Goal: Information Seeking & Learning: Compare options

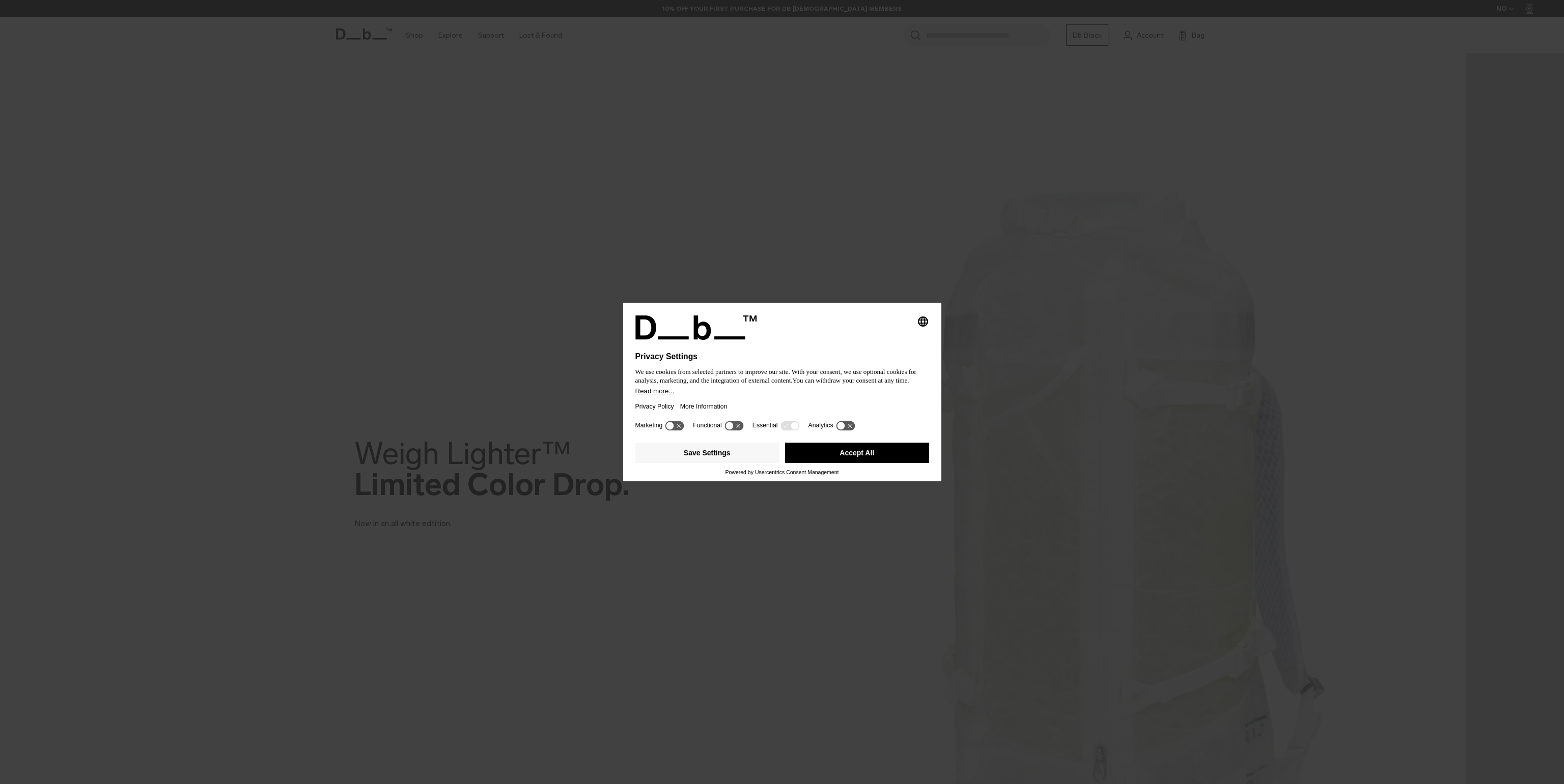
click at [814, 451] on button "Accept All" at bounding box center [857, 453] width 144 height 21
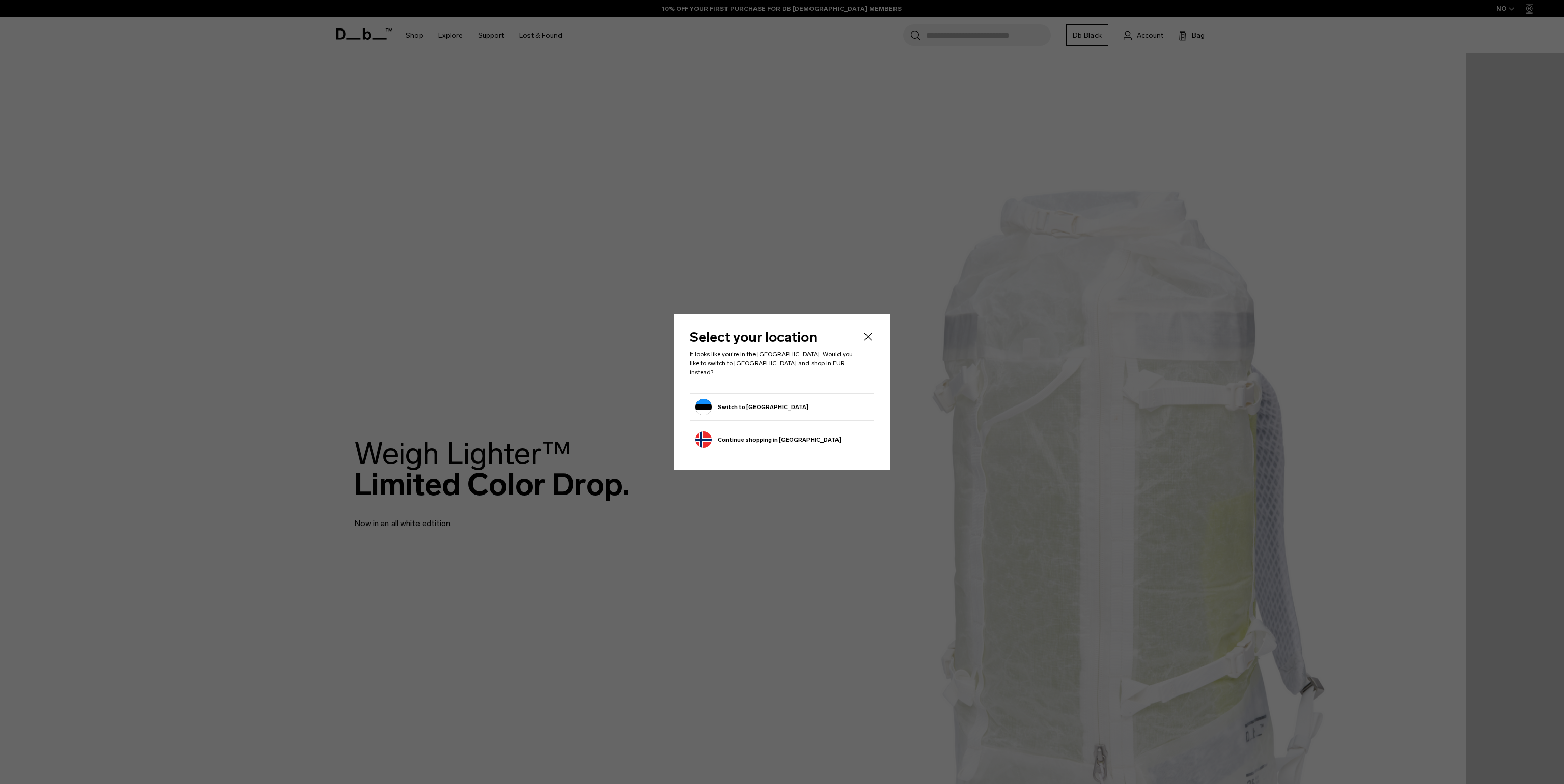
click at [718, 399] on button "Switch to Estonia" at bounding box center [752, 407] width 113 height 16
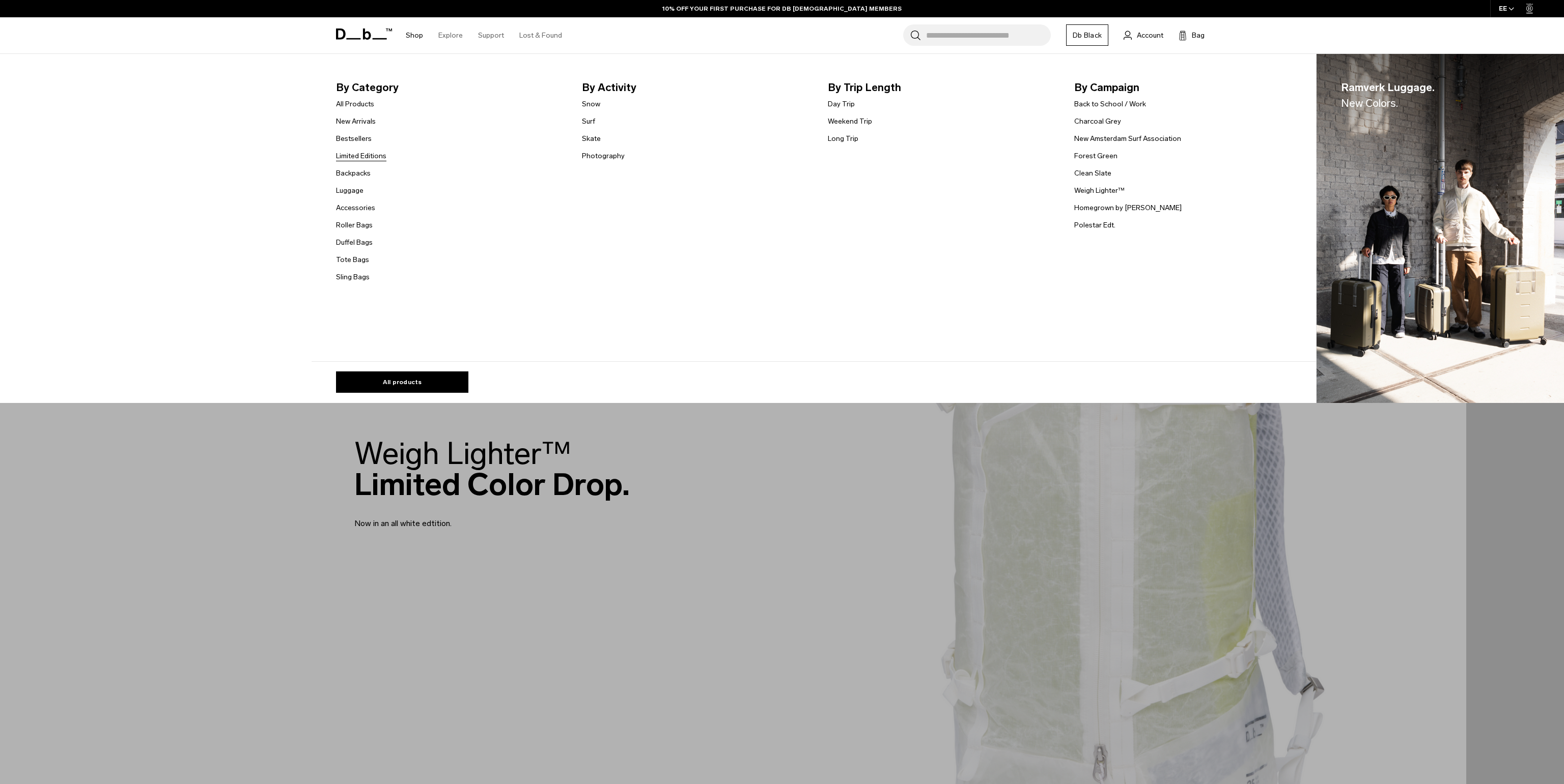
click at [359, 159] on link "Limited Editions" at bounding box center [361, 156] width 50 height 11
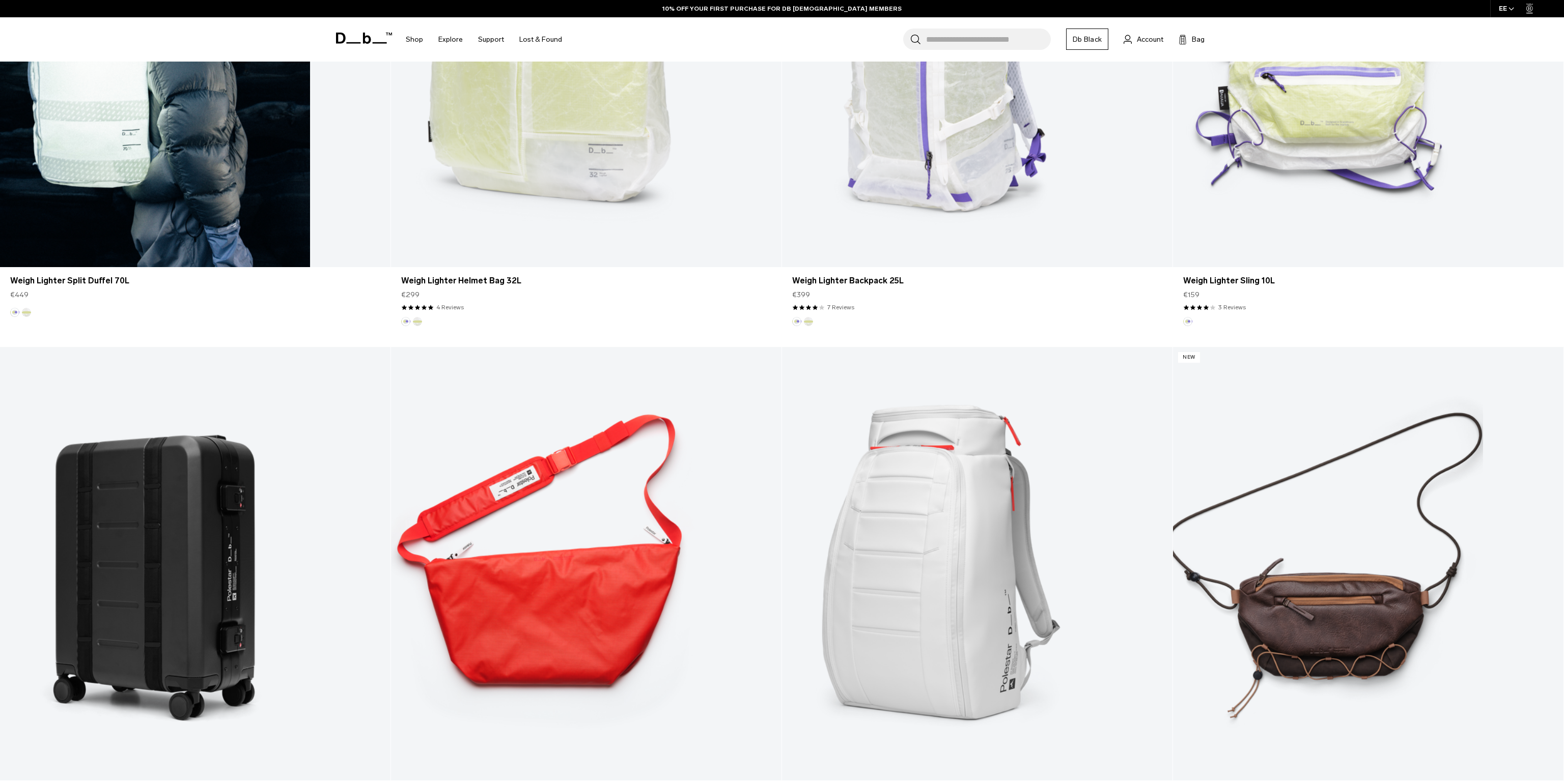
scroll to position [1972, 0]
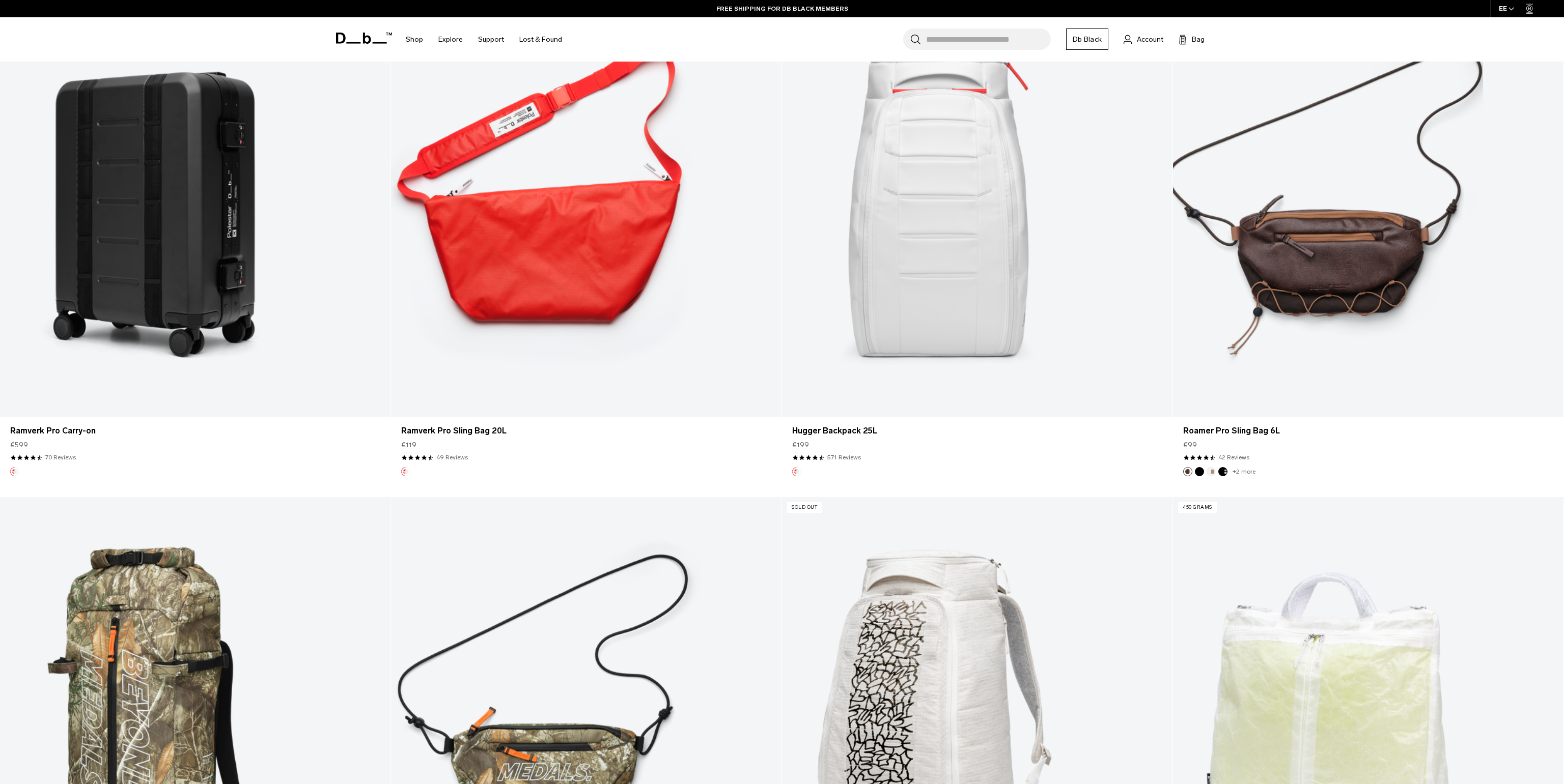
click at [858, 204] on link "Hugger Backpack 25L" at bounding box center [977, 200] width 390 height 433
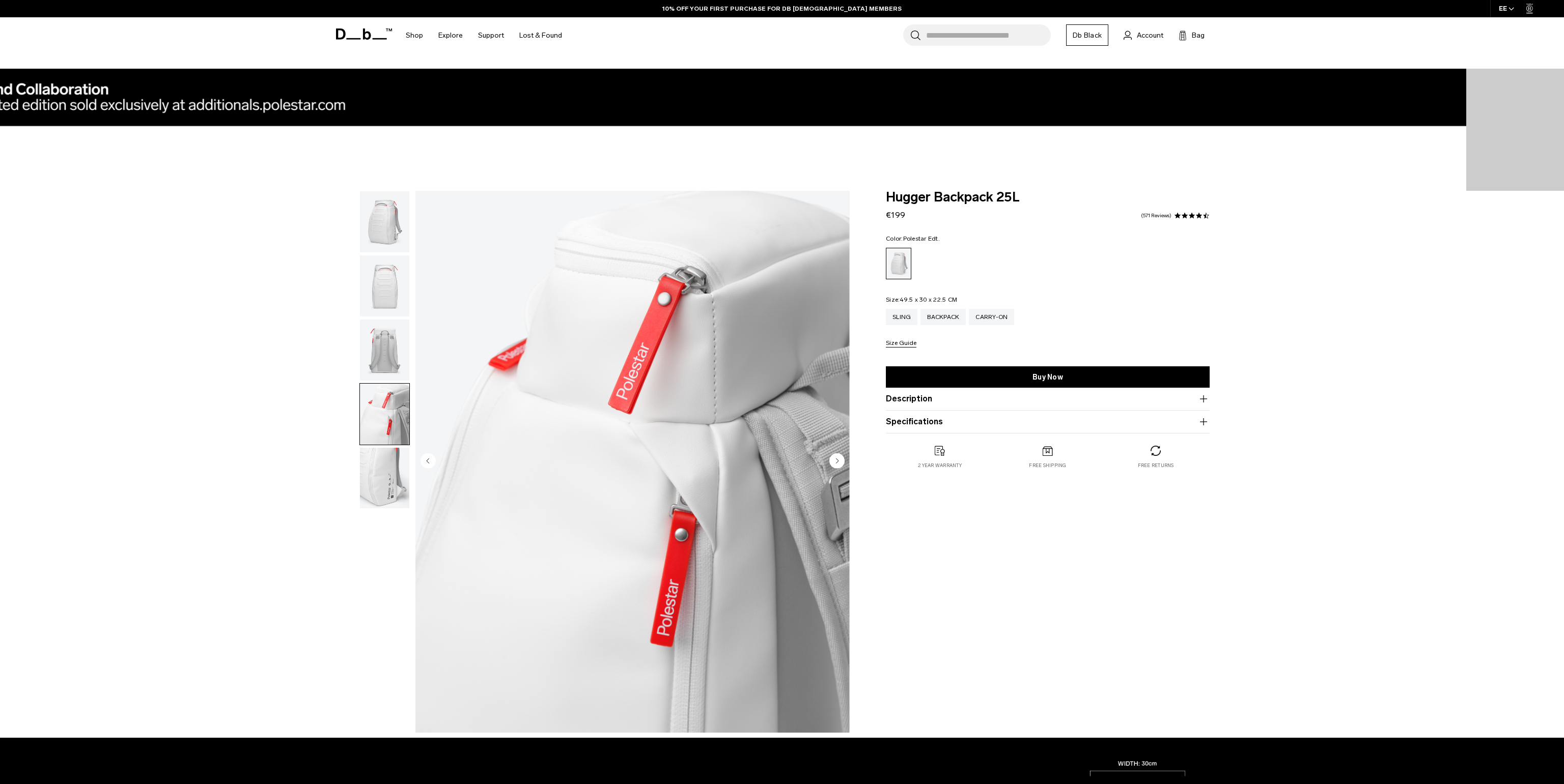
click at [379, 459] on img "button" at bounding box center [384, 478] width 49 height 61
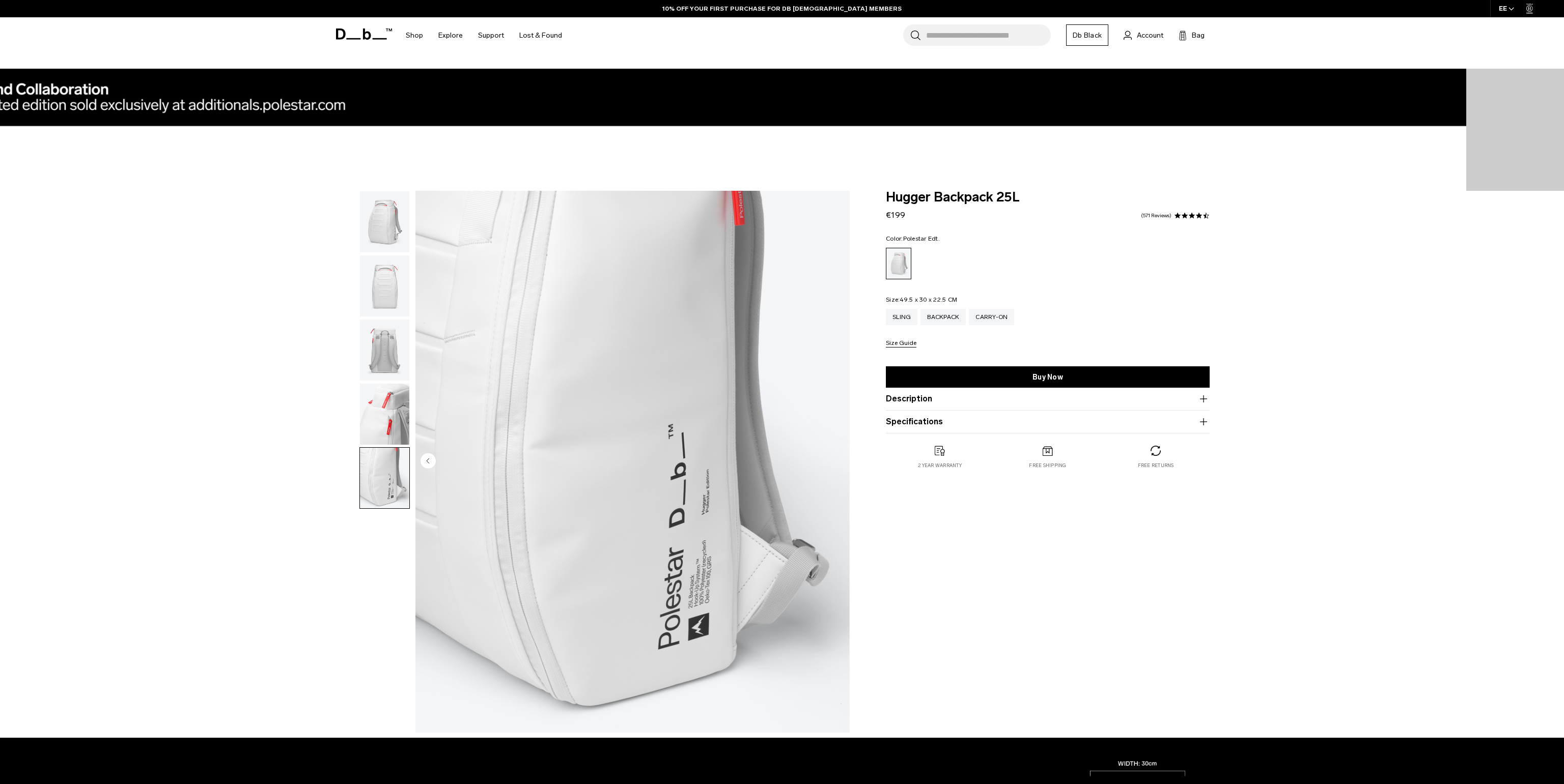
click at [390, 357] on img "button" at bounding box center [384, 350] width 49 height 61
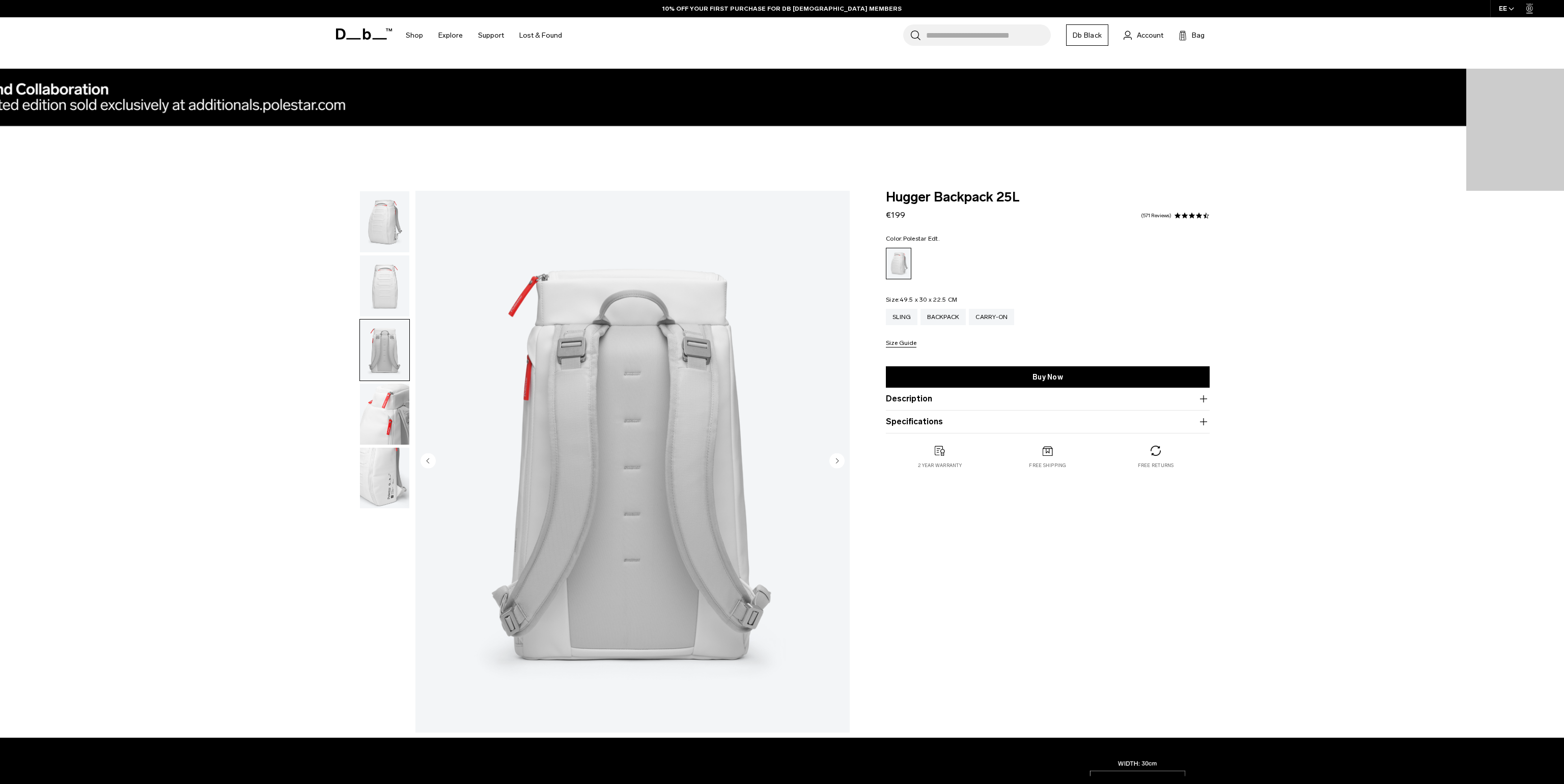
click at [401, 275] on img "button" at bounding box center [384, 286] width 49 height 61
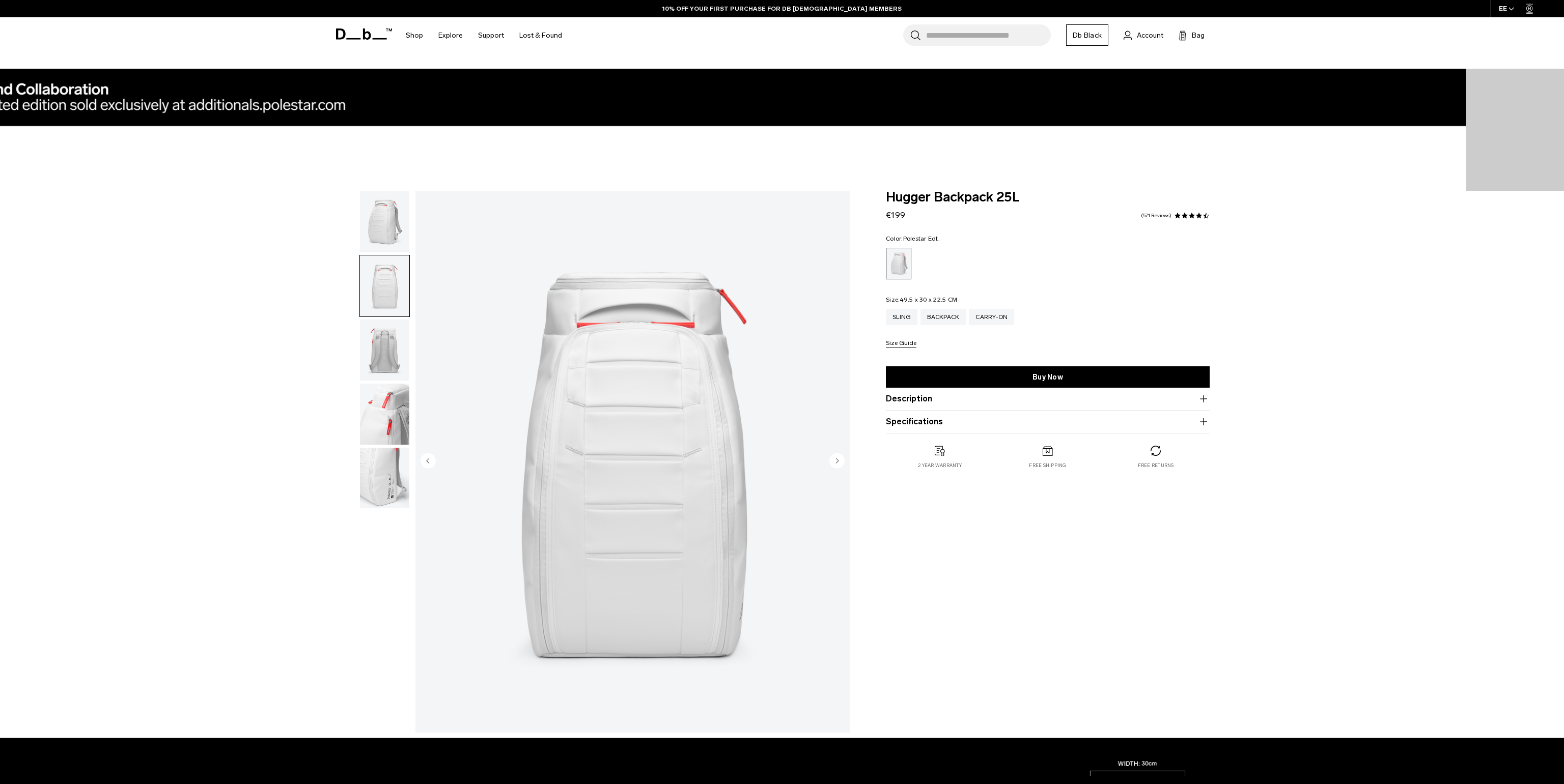
click at [382, 220] on img "button" at bounding box center [384, 221] width 49 height 61
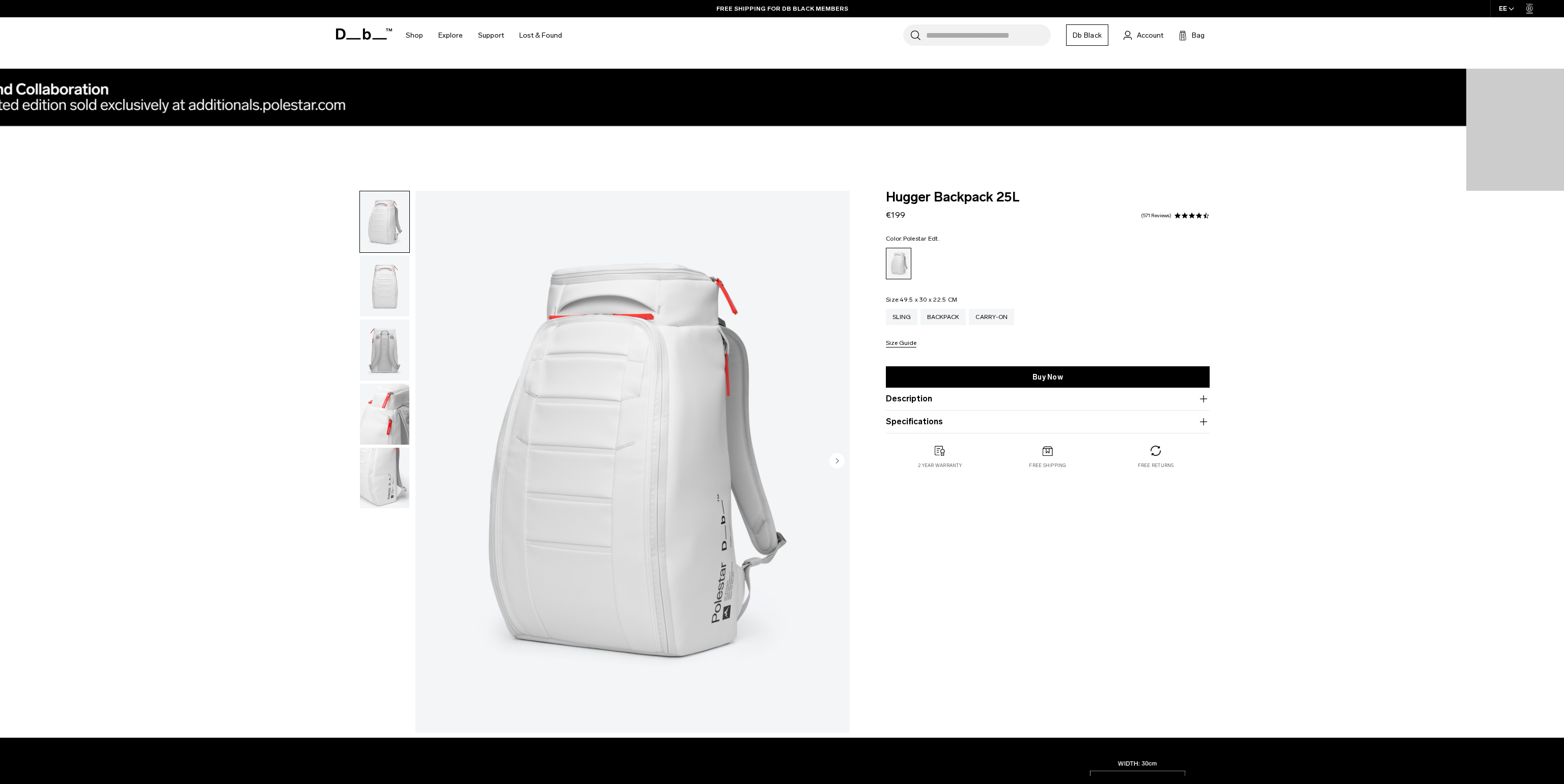
click at [749, 348] on img "1 / 5" at bounding box center [632, 461] width 434 height 542
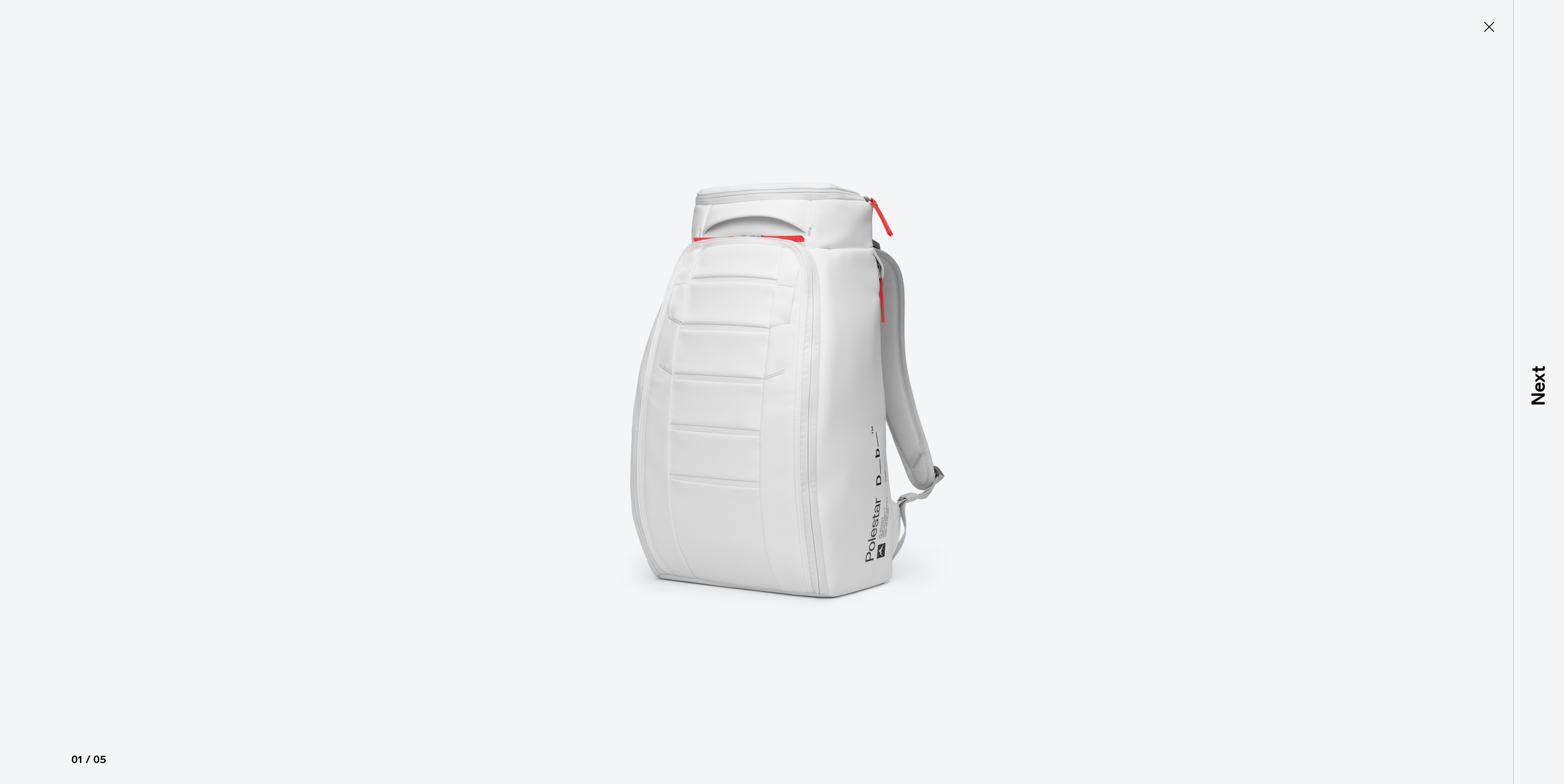
click at [777, 302] on img at bounding box center [782, 392] width 458 height 784
click at [738, 414] on img at bounding box center [782, 392] width 458 height 784
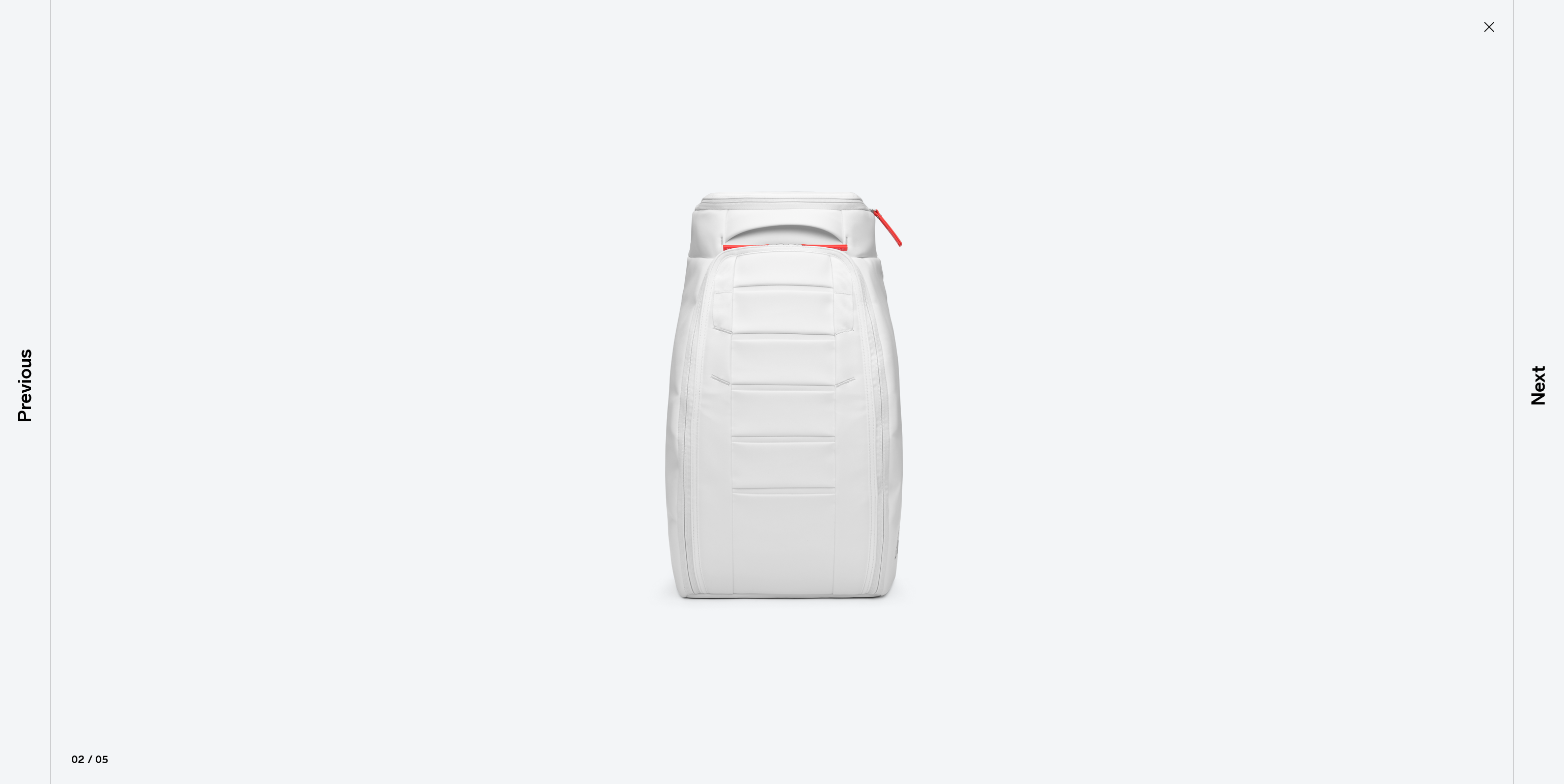
click at [755, 389] on img at bounding box center [782, 392] width 458 height 784
click at [1495, 17] on button "Close" at bounding box center [1489, 27] width 33 height 21
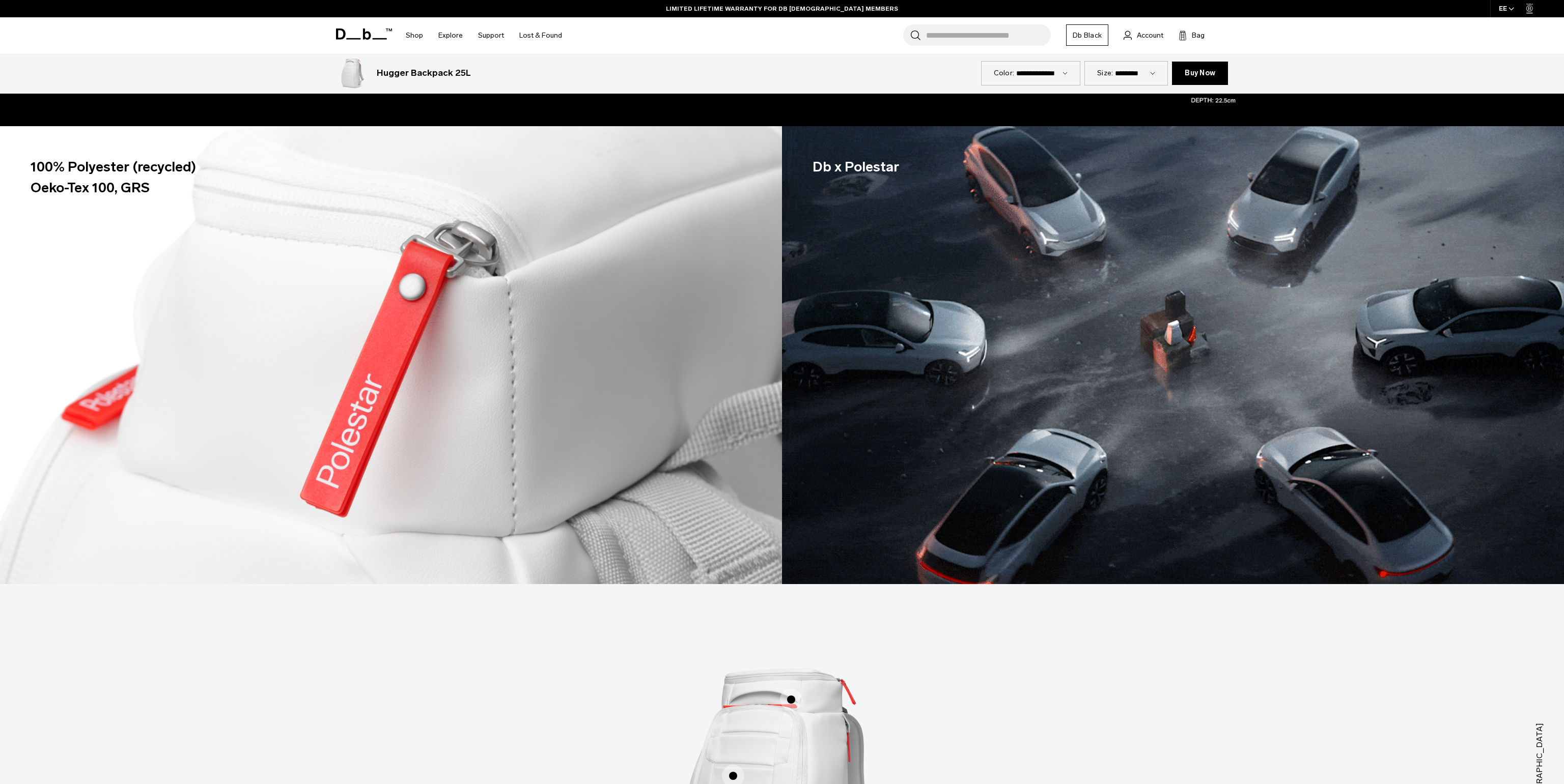
scroll to position [623, 0]
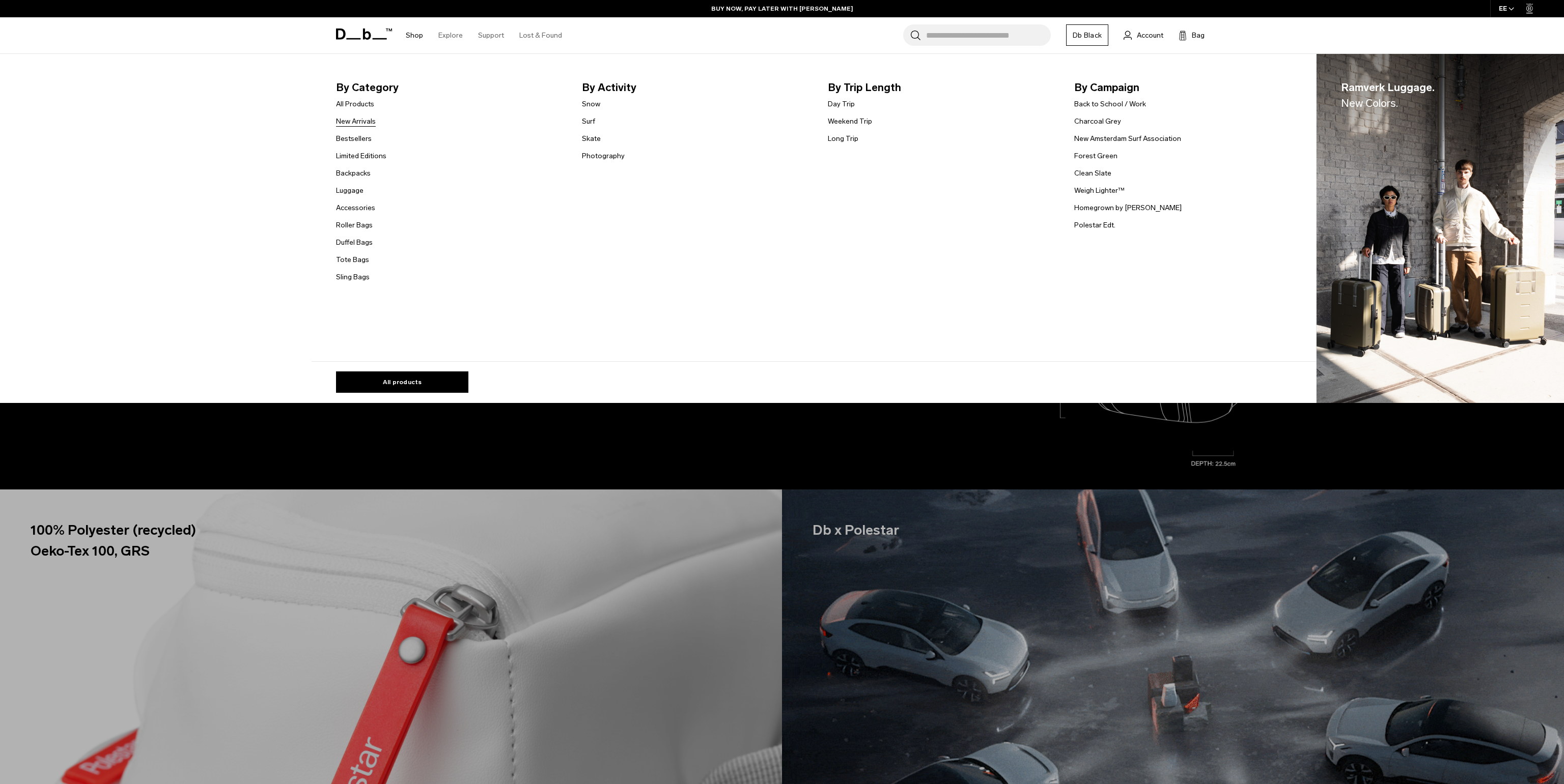
click at [352, 118] on link "New Arrivals" at bounding box center [355, 121] width 39 height 11
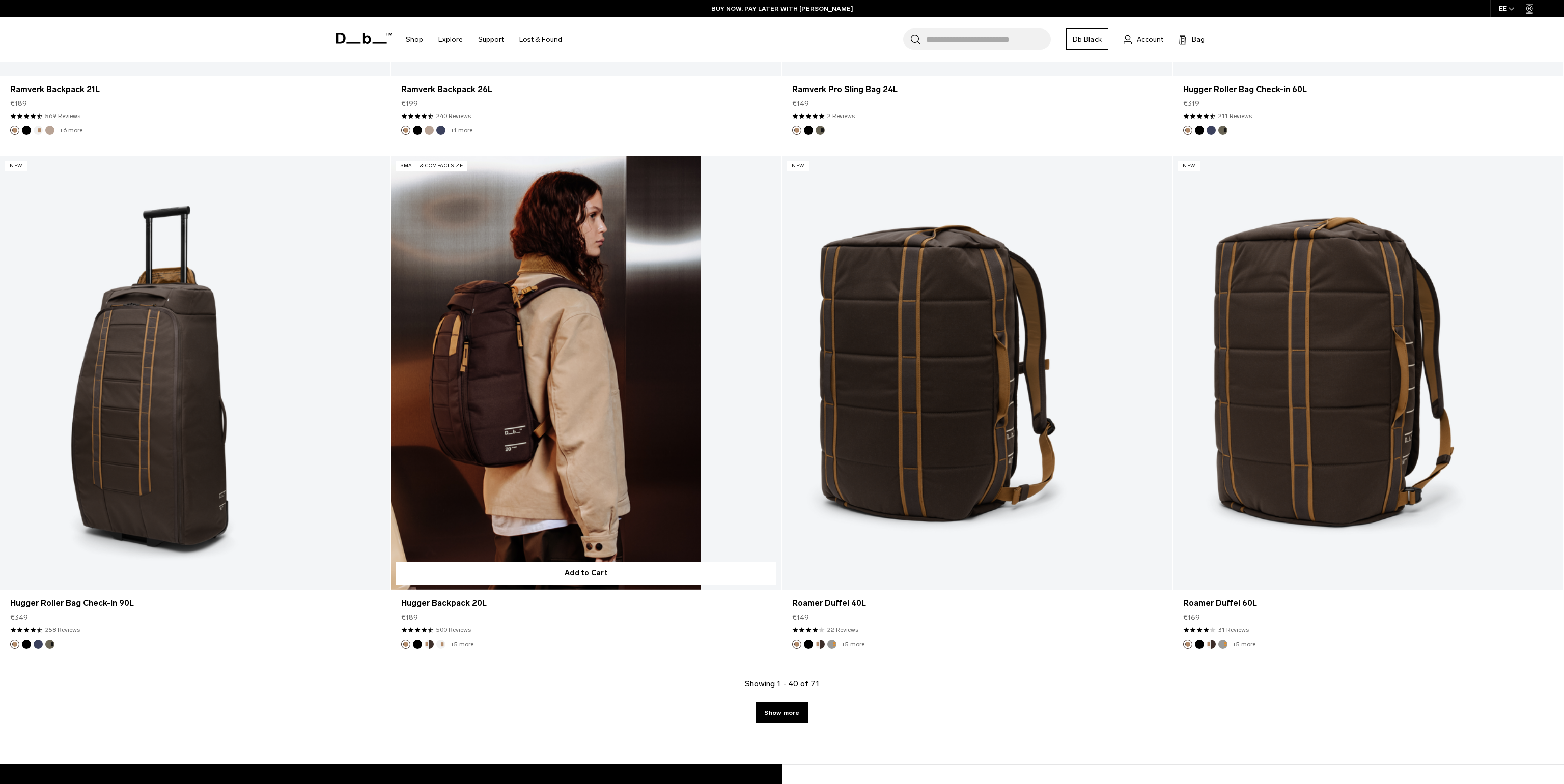
scroll to position [5086, 0]
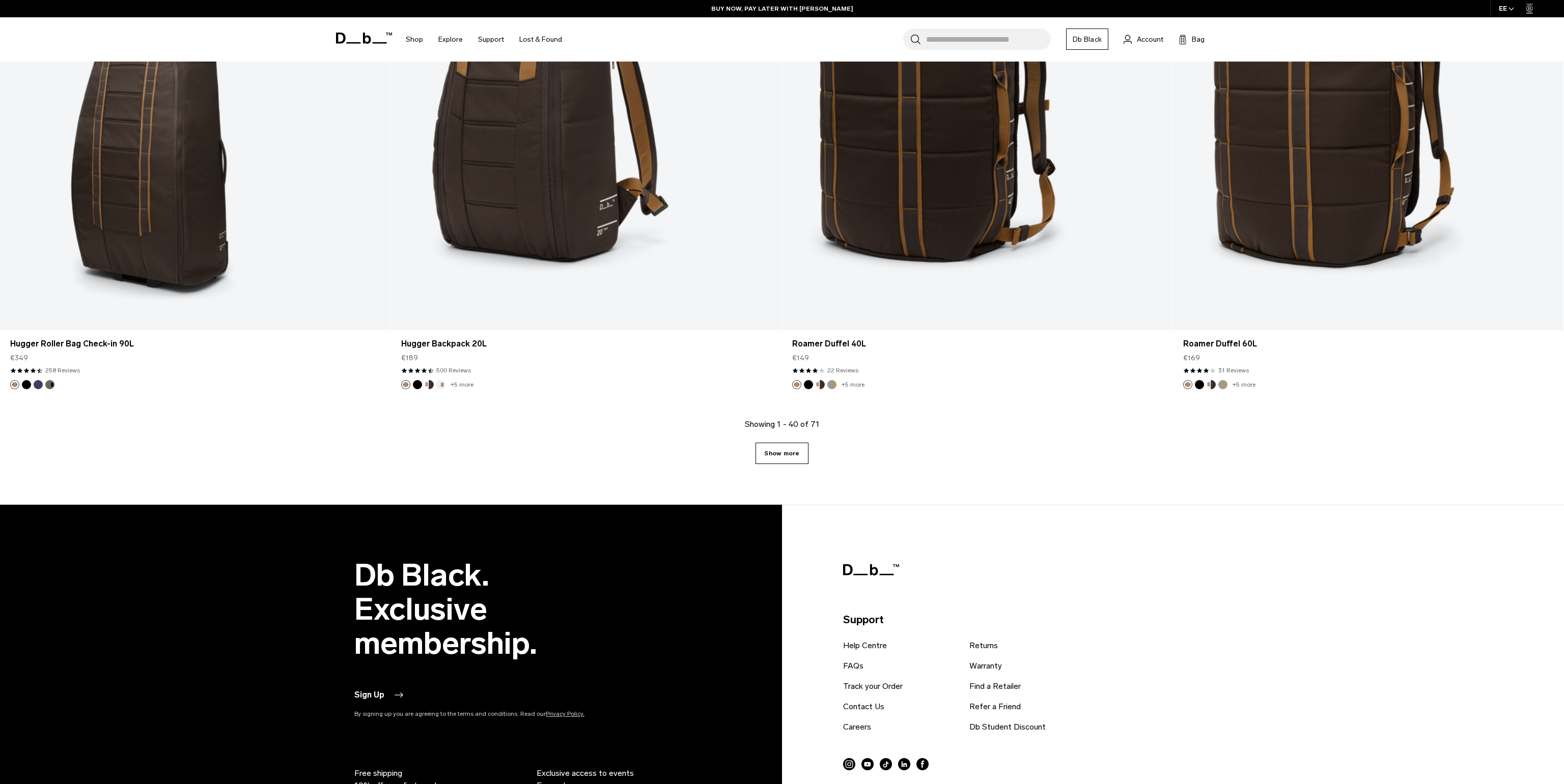
click at [804, 451] on link "Show more" at bounding box center [781, 453] width 52 height 21
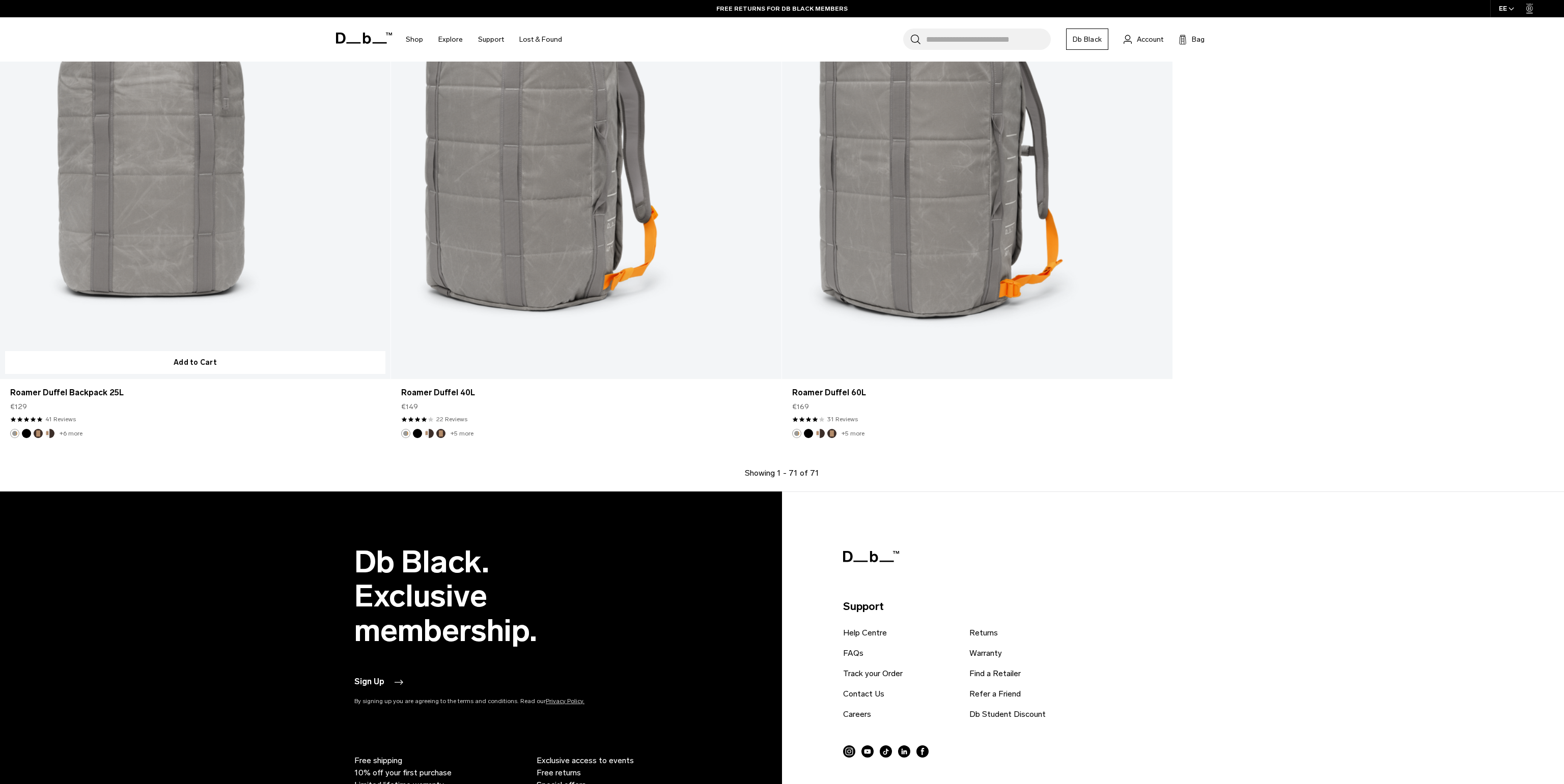
scroll to position [8980, 0]
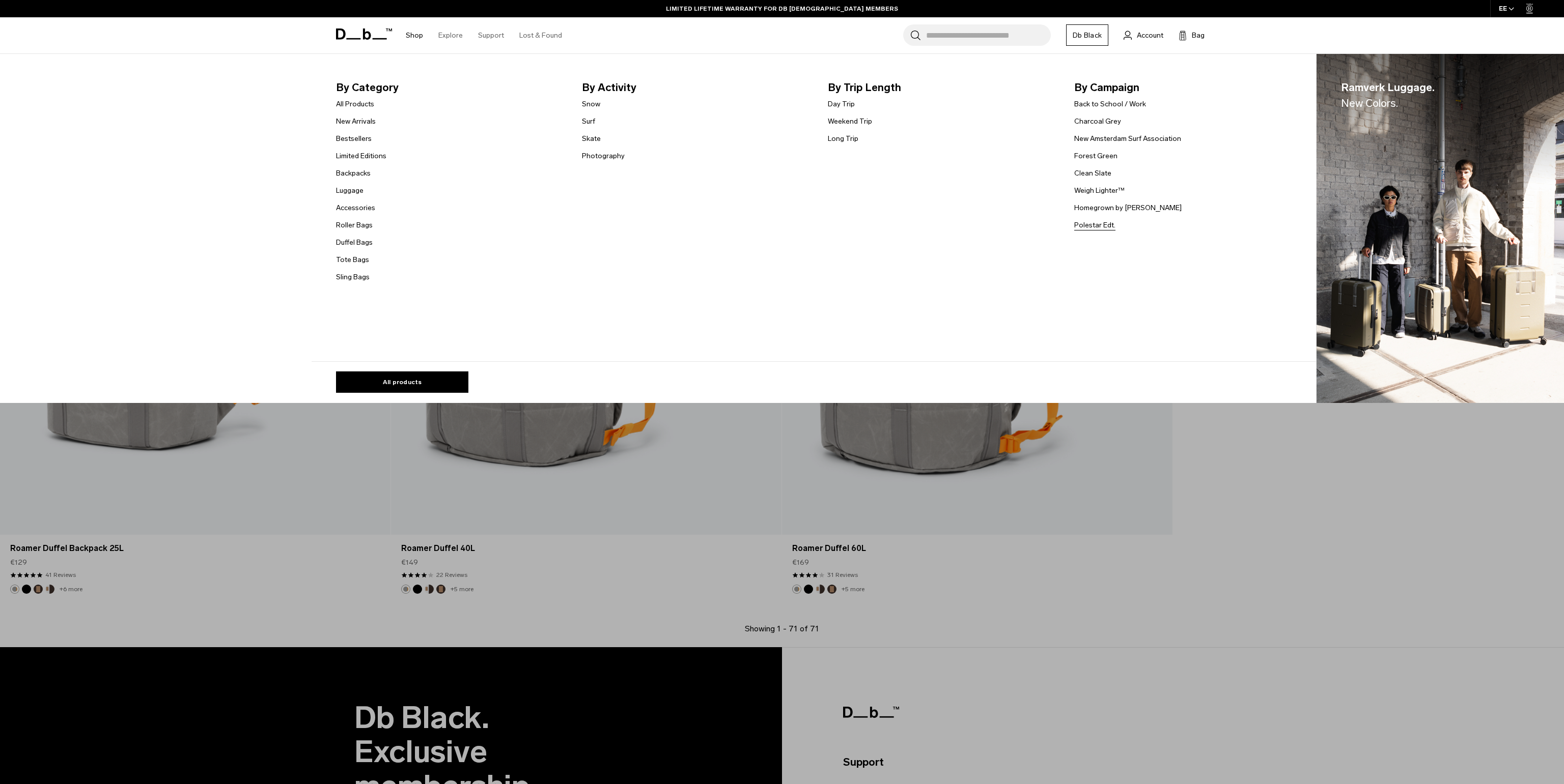
click at [1098, 228] on link "Polestar Edt." at bounding box center [1095, 225] width 41 height 11
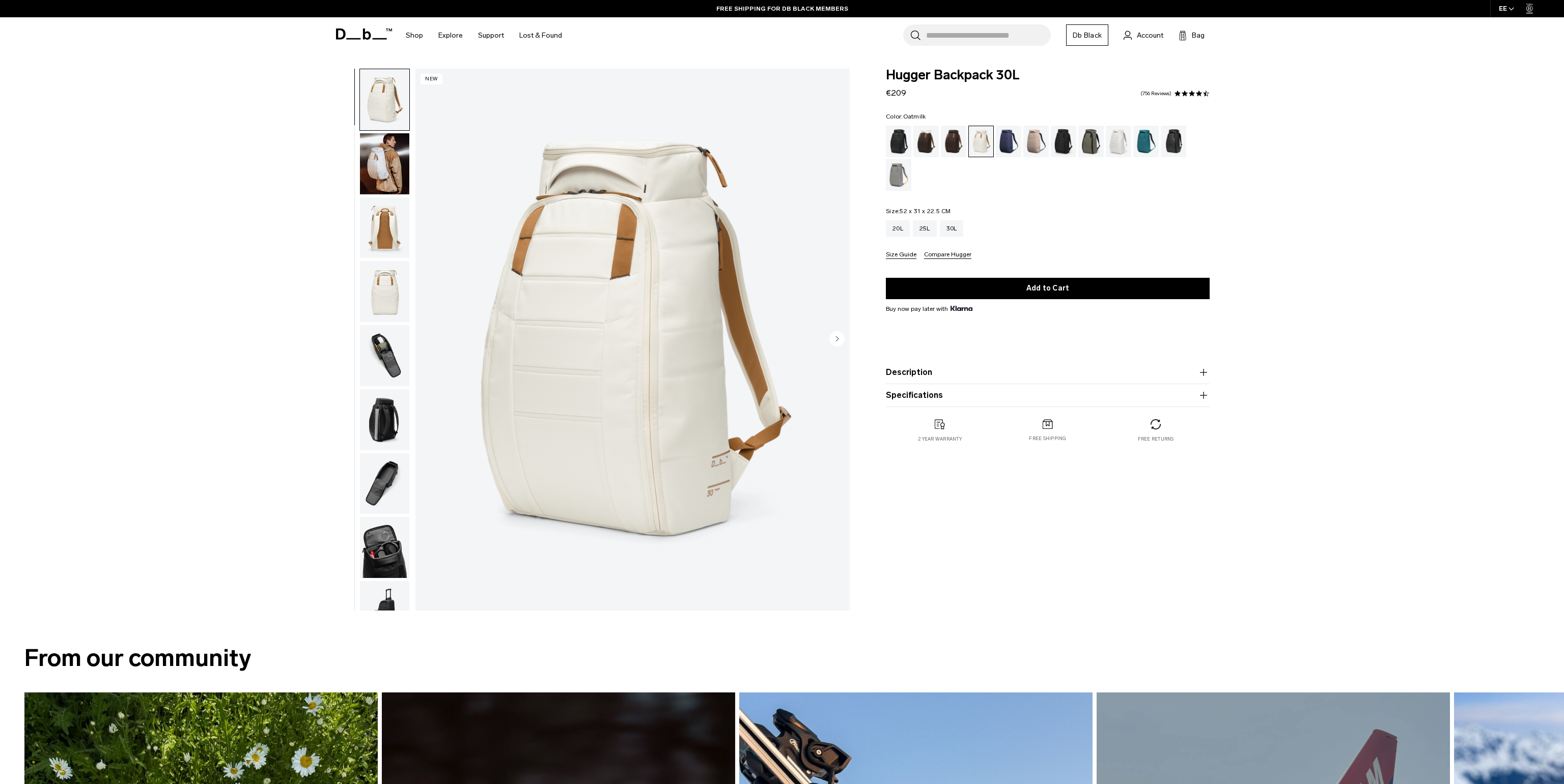
click at [625, 419] on img "1 / 10" at bounding box center [632, 339] width 434 height 542
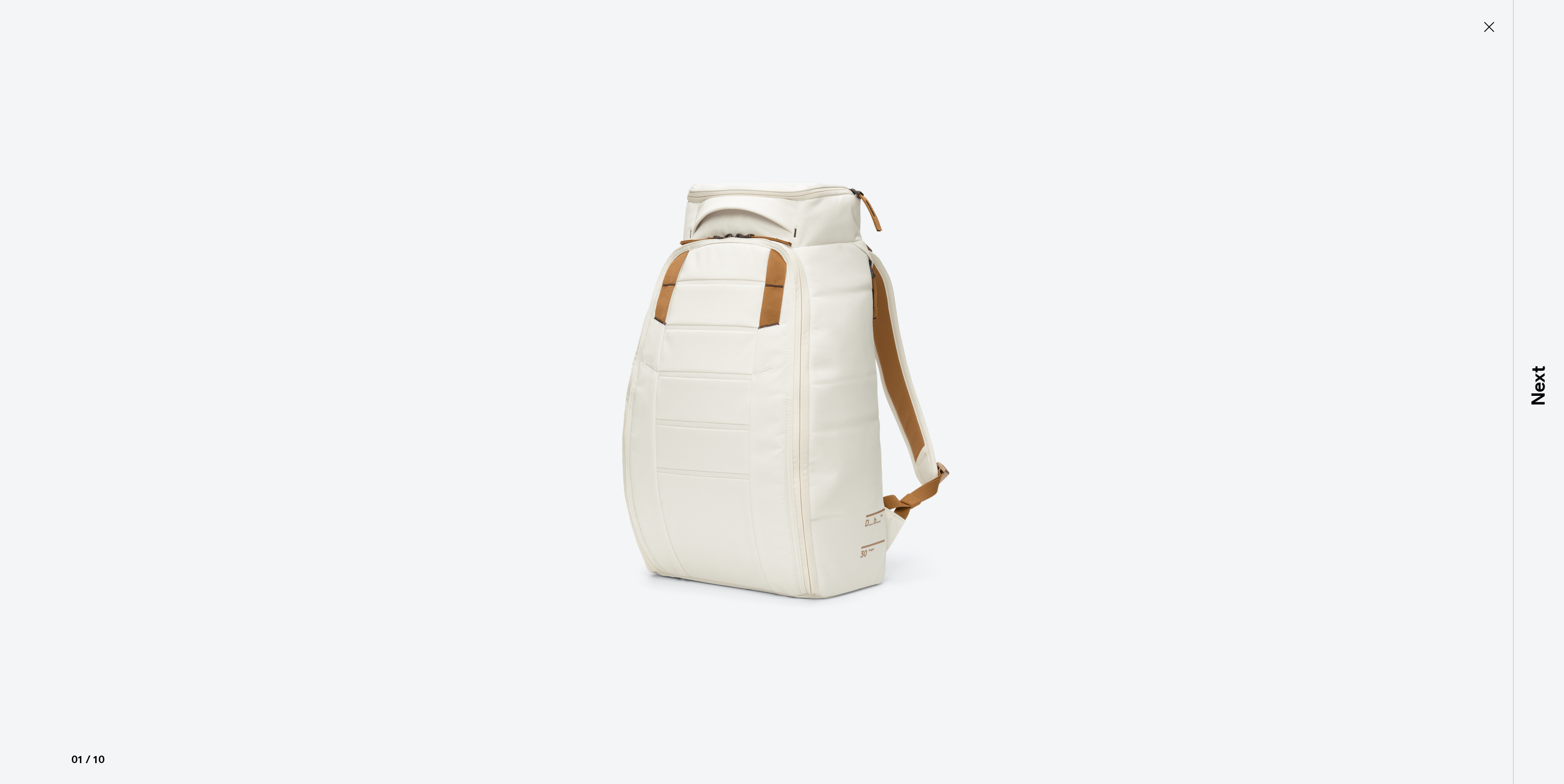
click at [716, 329] on img at bounding box center [782, 392] width 458 height 784
click at [828, 366] on img at bounding box center [782, 392] width 458 height 784
click at [834, 363] on img at bounding box center [782, 392] width 458 height 784
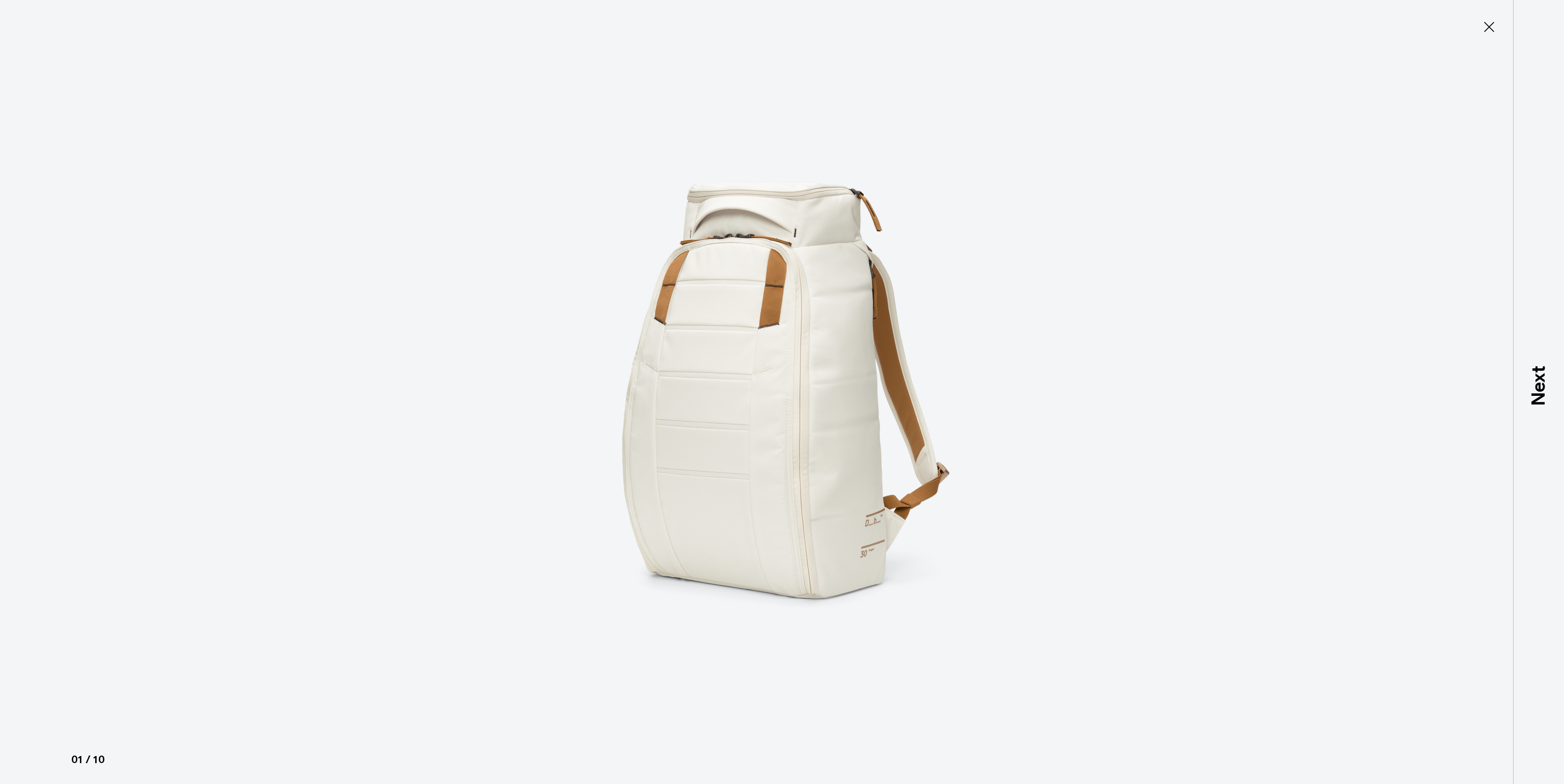
click at [834, 363] on img at bounding box center [782, 392] width 458 height 784
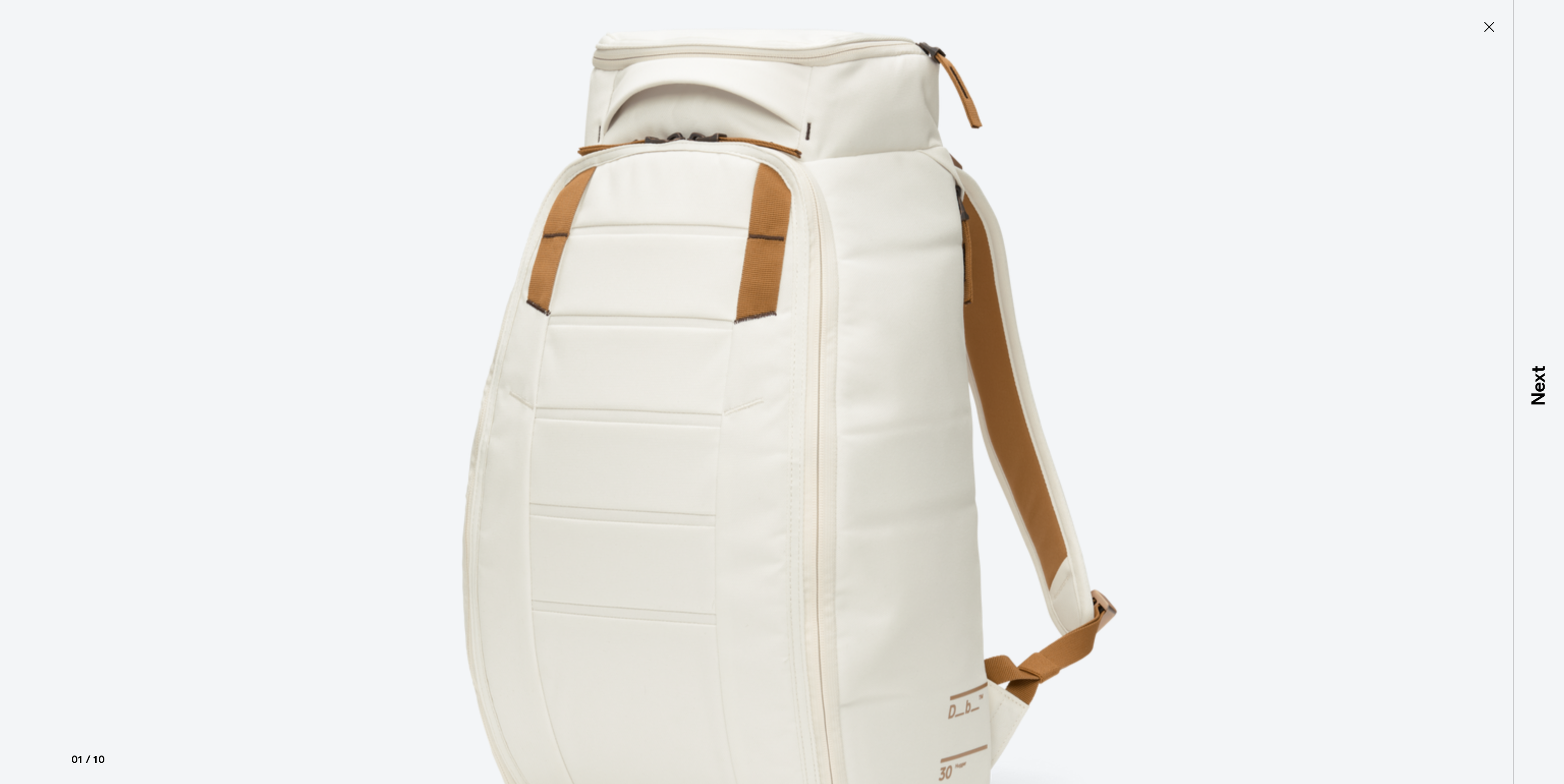
click at [878, 194] on img at bounding box center [781, 450] width 916 height 1568
click at [1495, 24] on icon at bounding box center [1489, 27] width 16 height 16
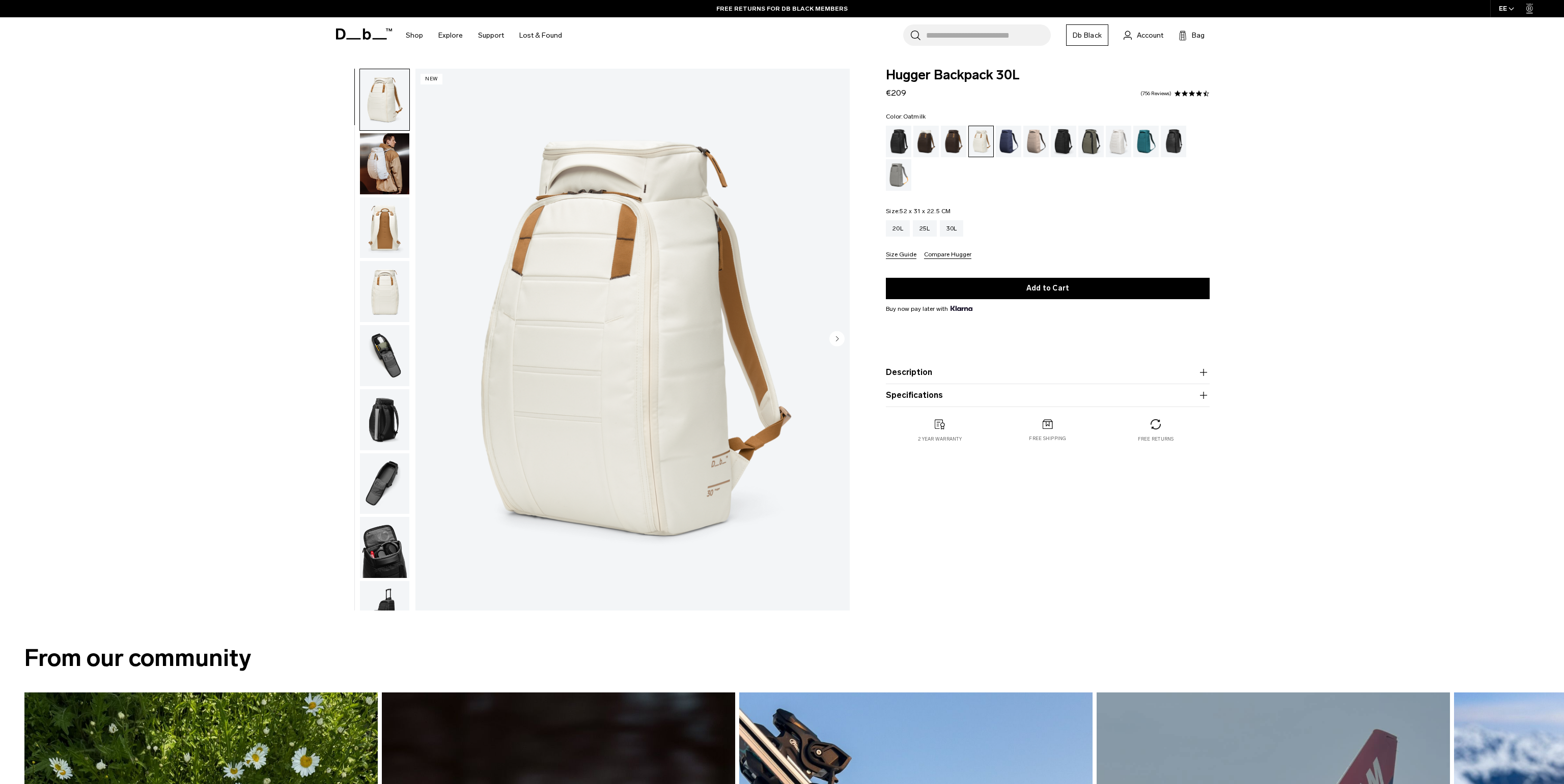
click at [384, 291] on img "button" at bounding box center [384, 291] width 49 height 61
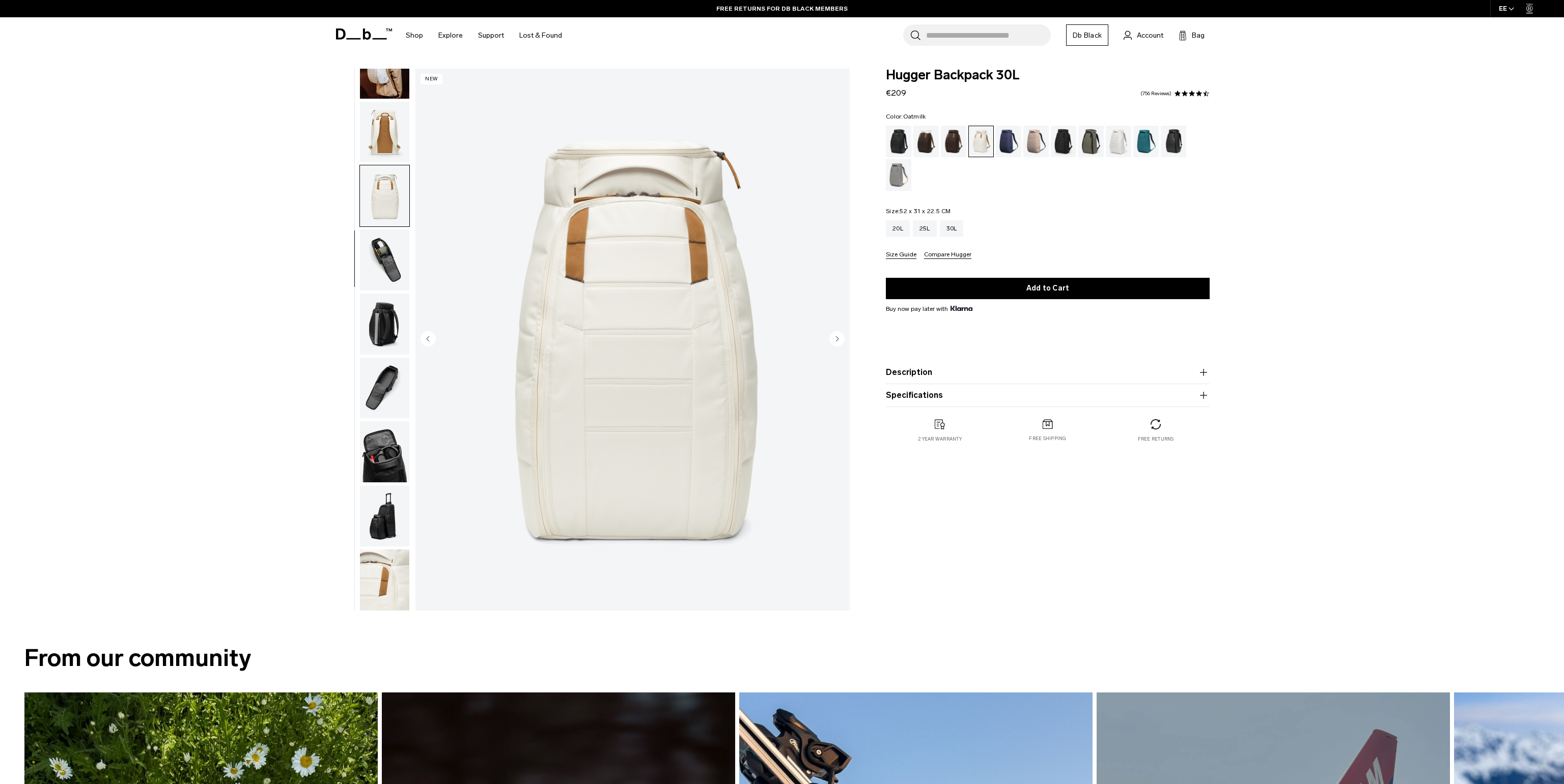
scroll to position [96, 0]
click at [378, 572] on img "button" at bounding box center [384, 580] width 49 height 61
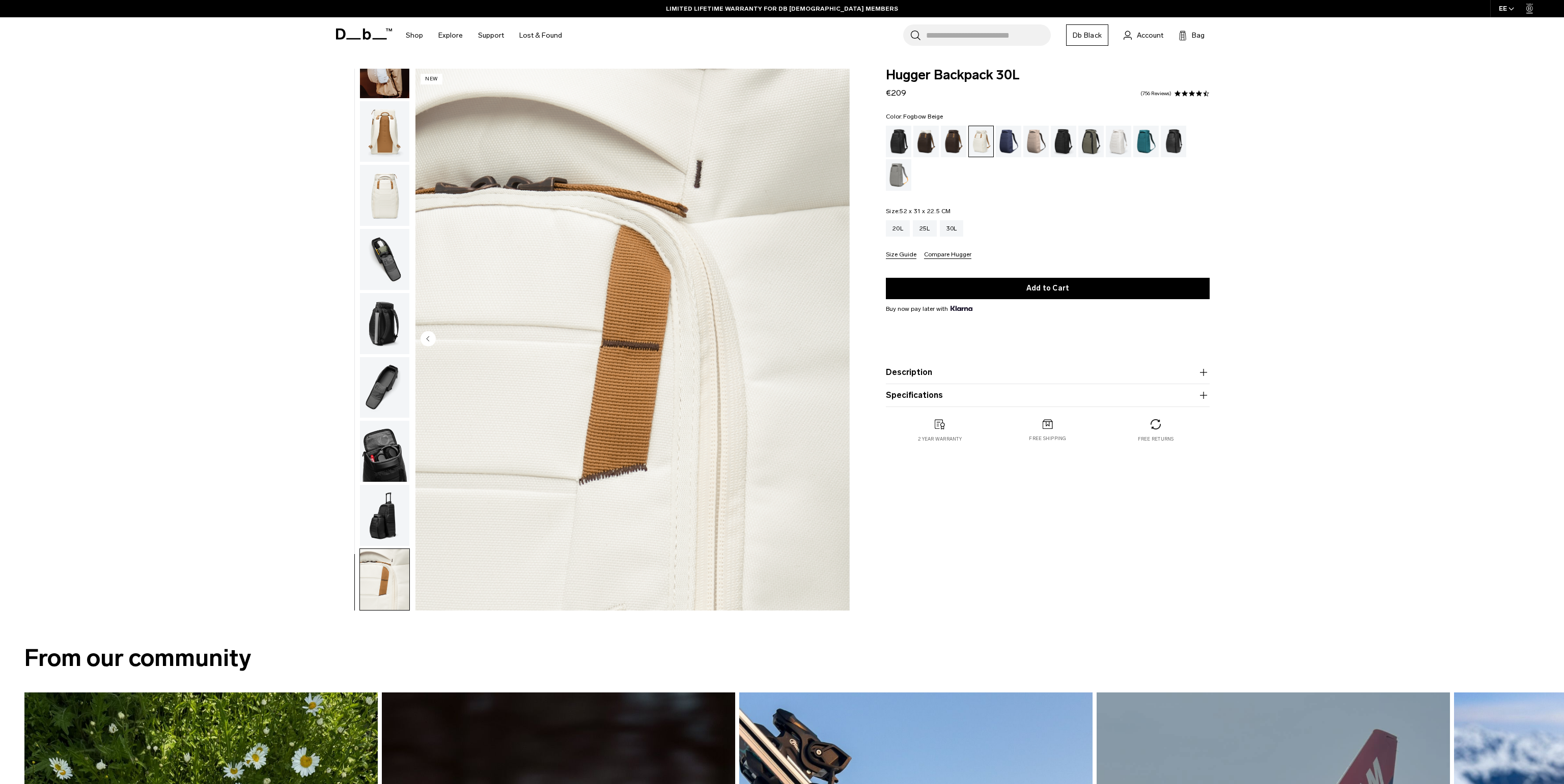
click at [1033, 141] on div "Fogbow Beige" at bounding box center [1036, 141] width 26 height 32
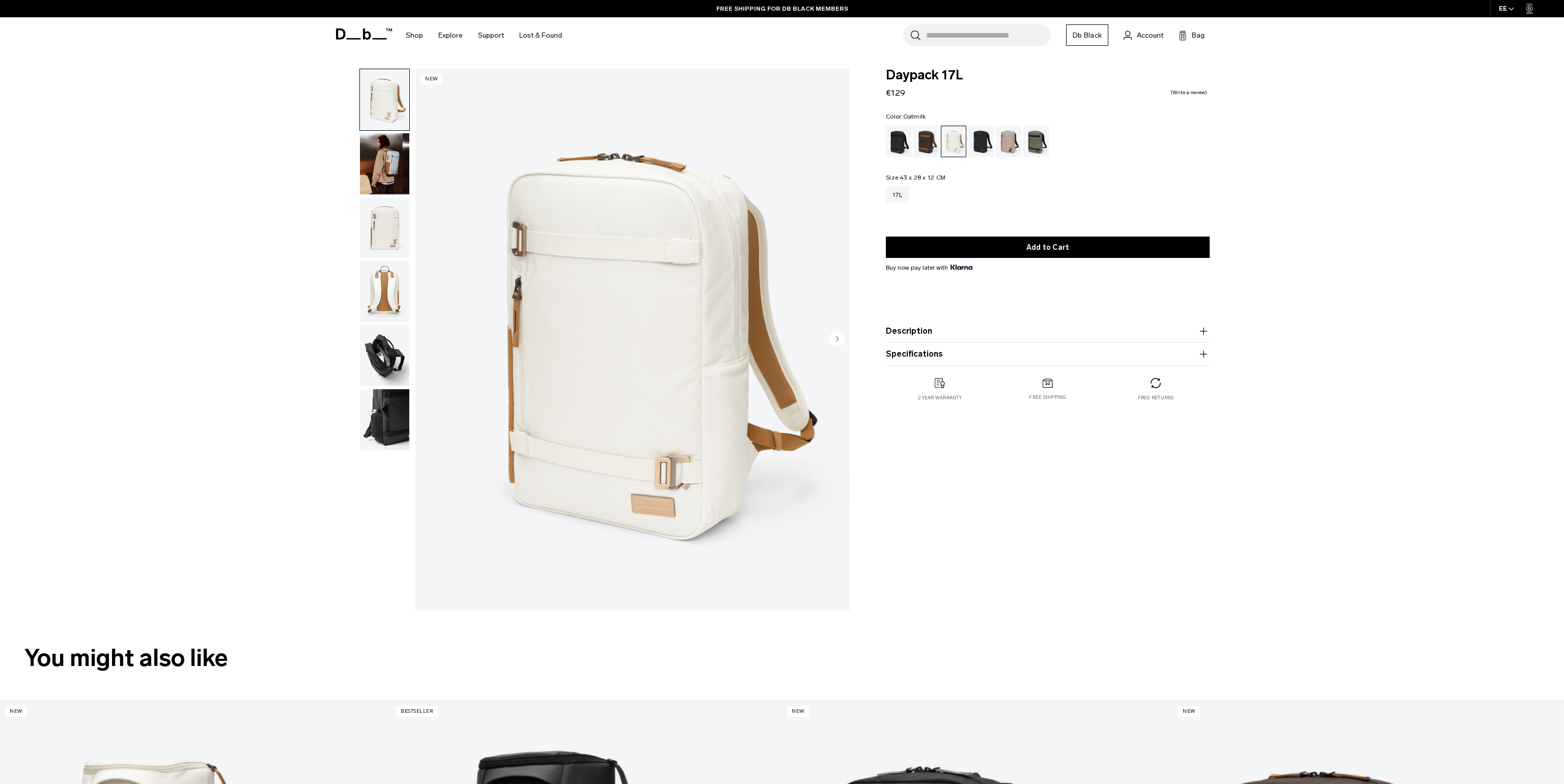
click at [385, 220] on img "button" at bounding box center [384, 228] width 49 height 61
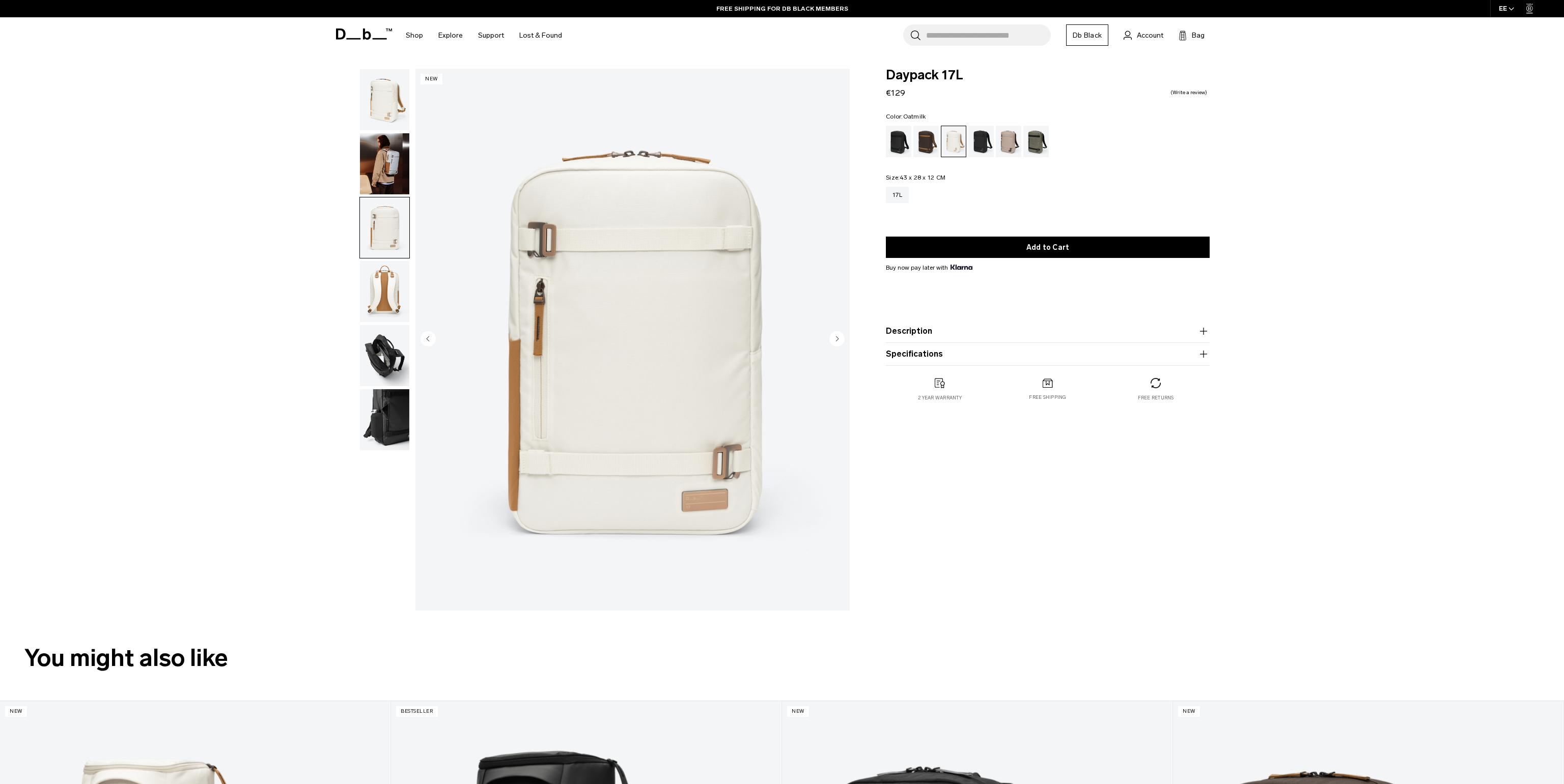
click at [396, 167] on img "button" at bounding box center [384, 164] width 49 height 61
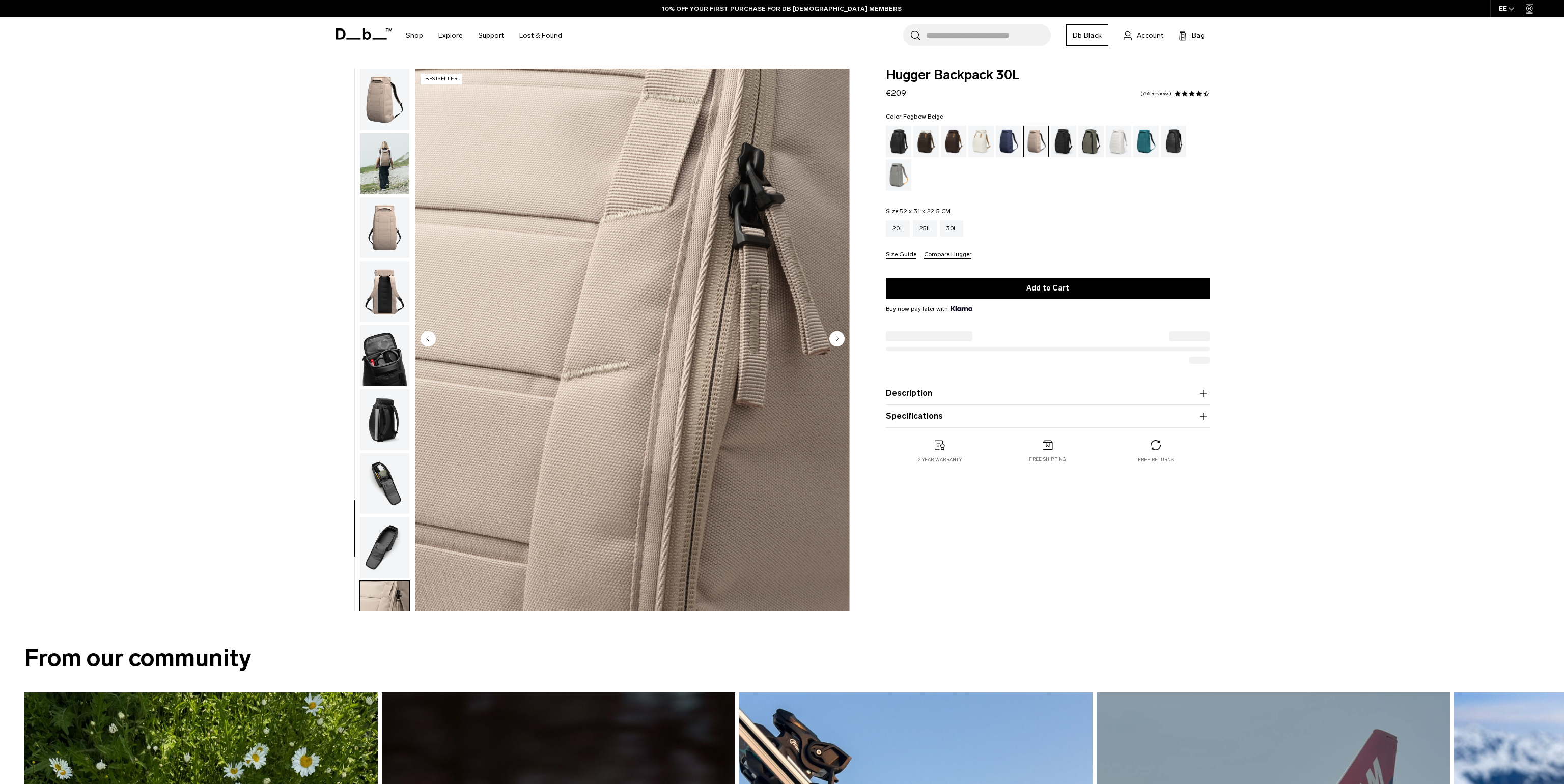
scroll to position [96, 0]
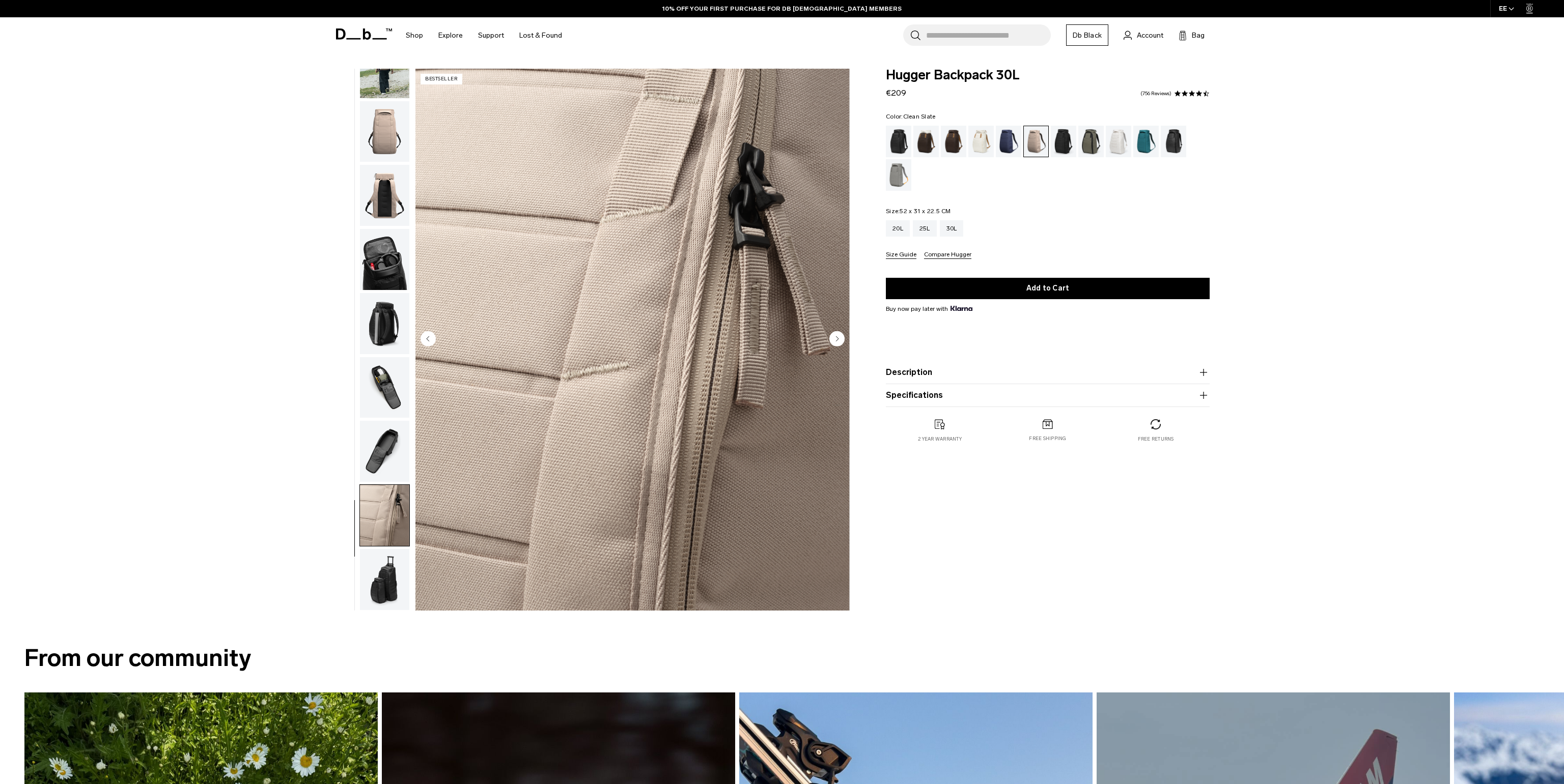
click at [1109, 143] on div "Clean Slate" at bounding box center [1118, 141] width 26 height 32
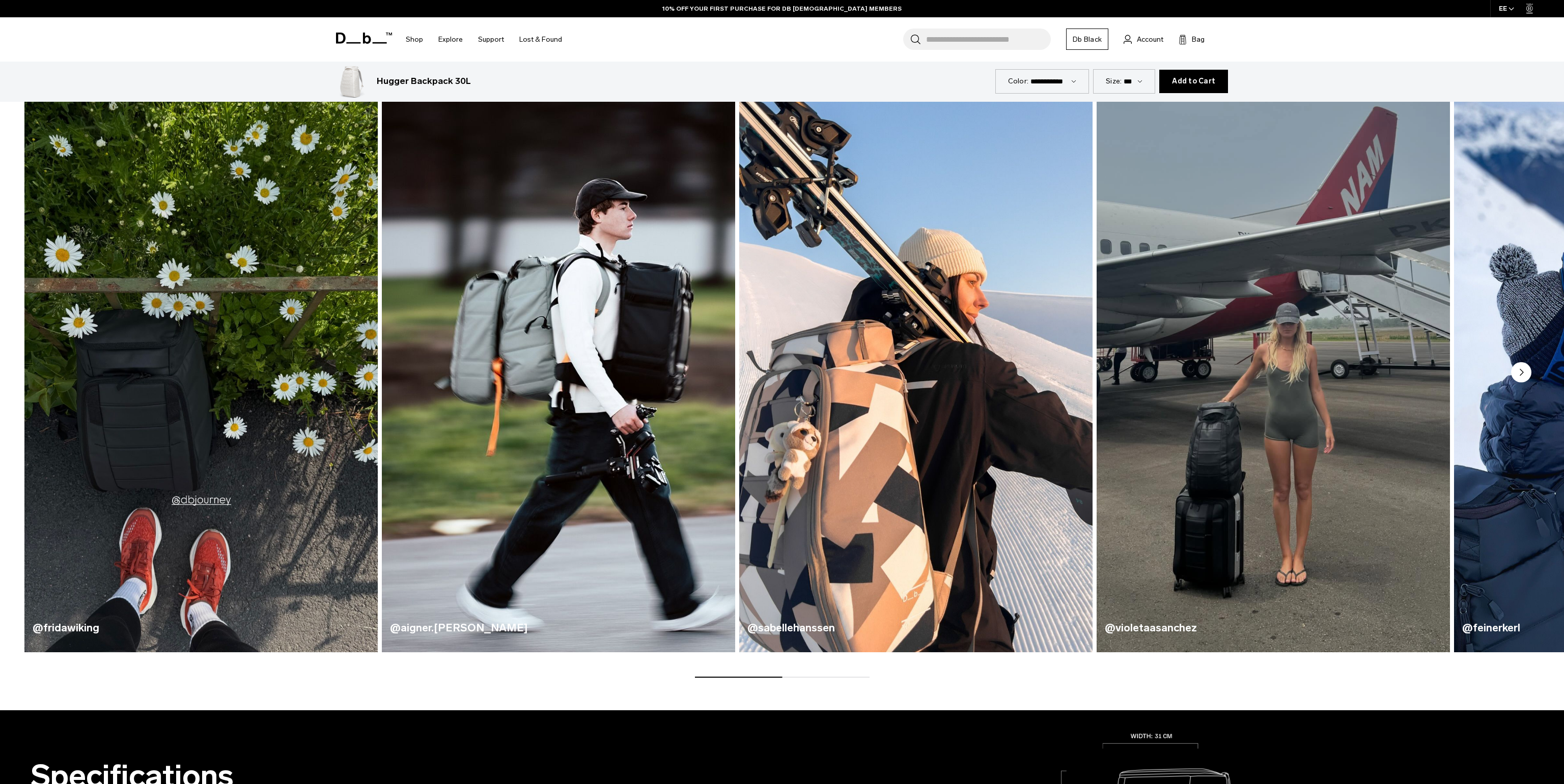
scroll to position [934, 0]
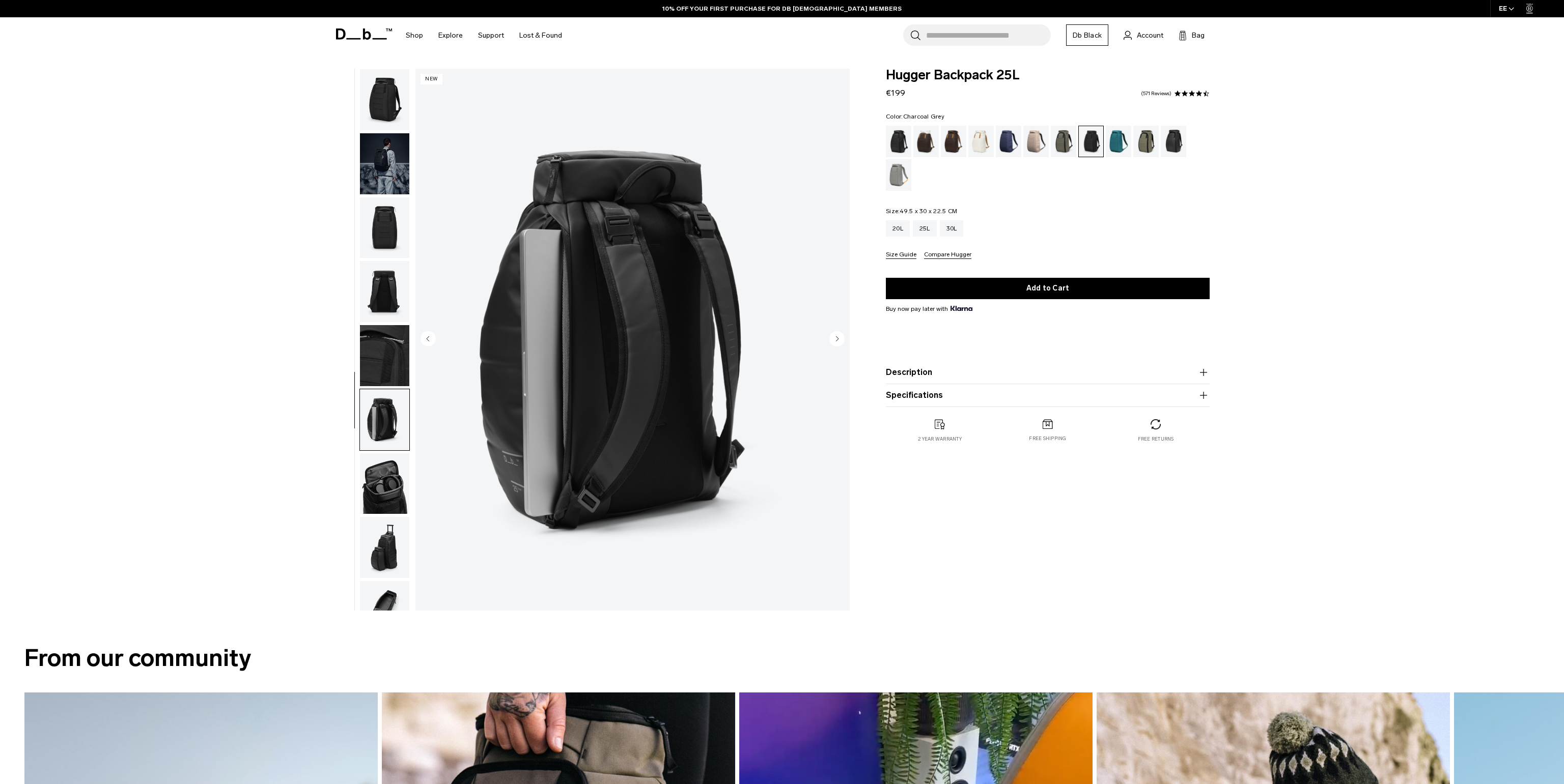
scroll to position [32, 0]
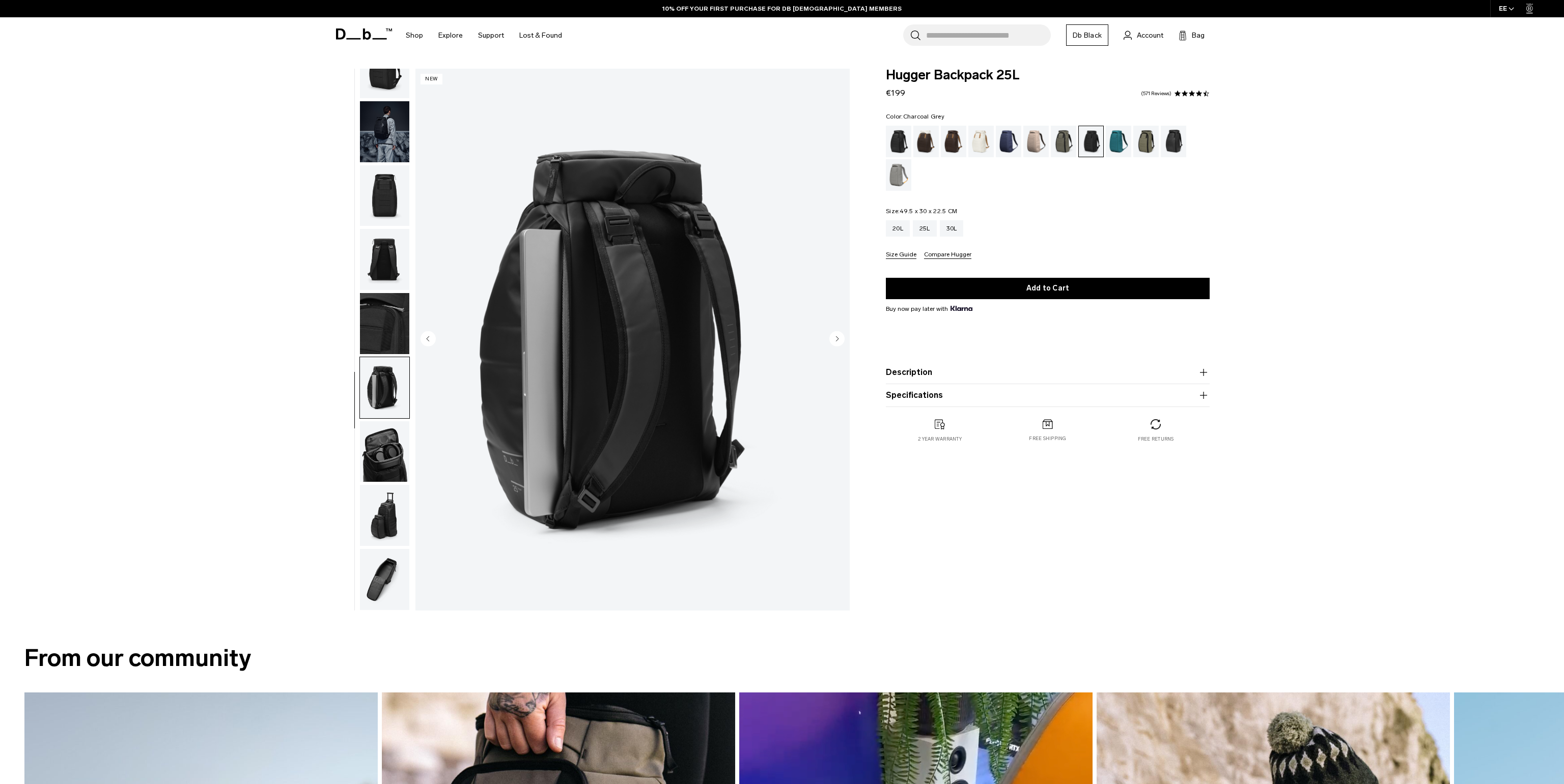
click at [382, 439] on img "button" at bounding box center [384, 451] width 49 height 61
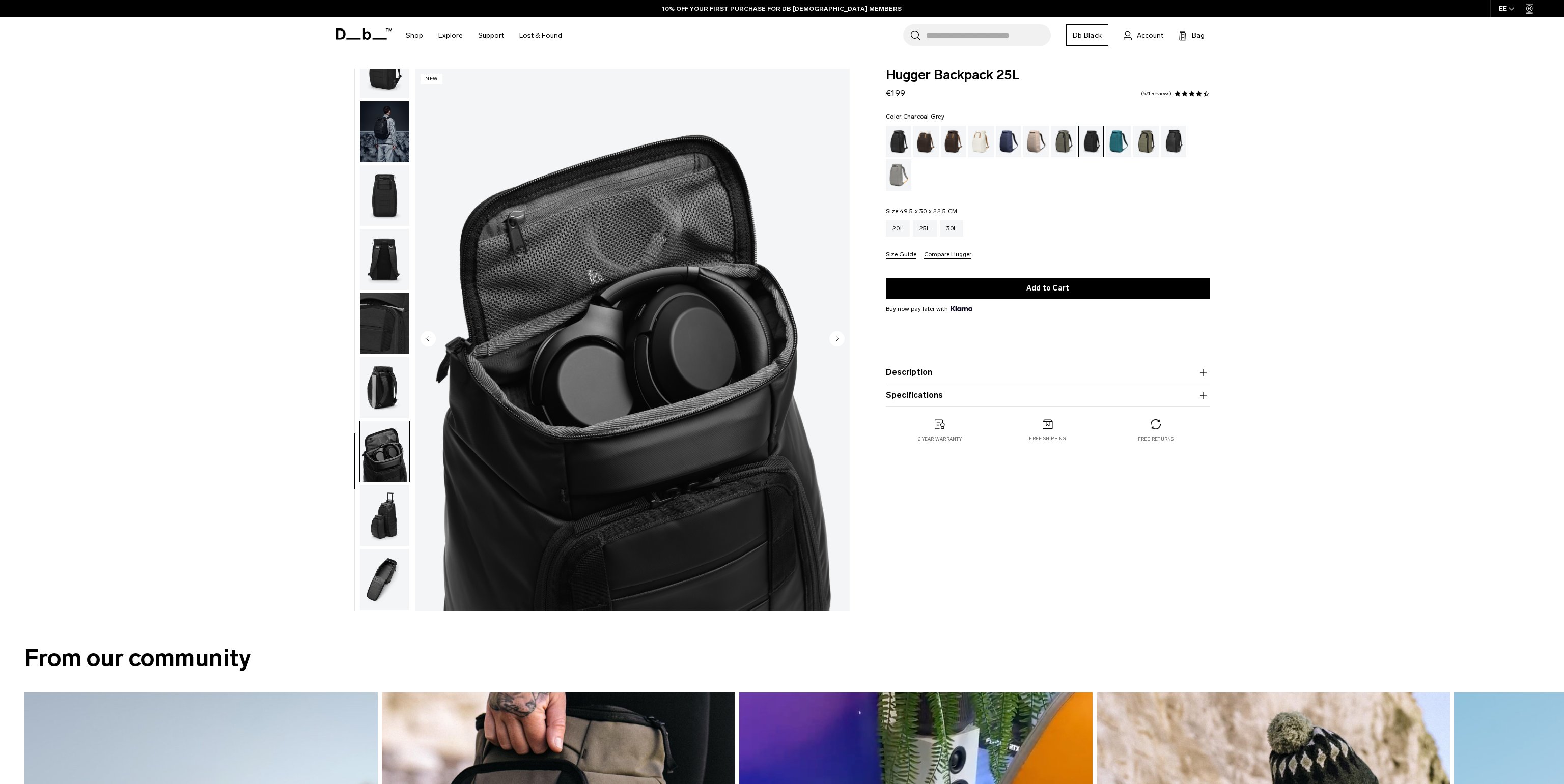
click at [386, 494] on img "button" at bounding box center [384, 515] width 49 height 61
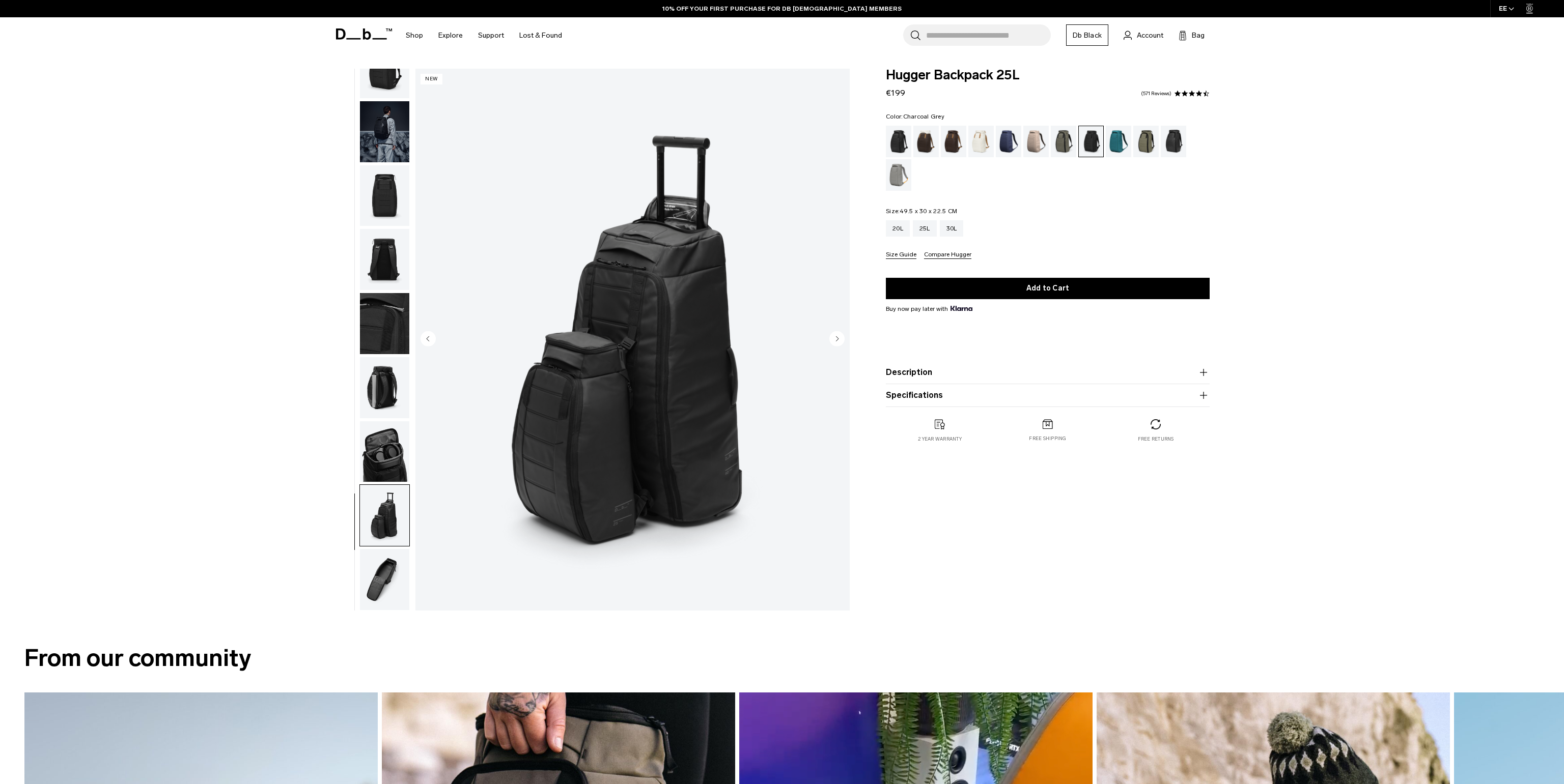
click at [395, 254] on img "button" at bounding box center [384, 259] width 49 height 61
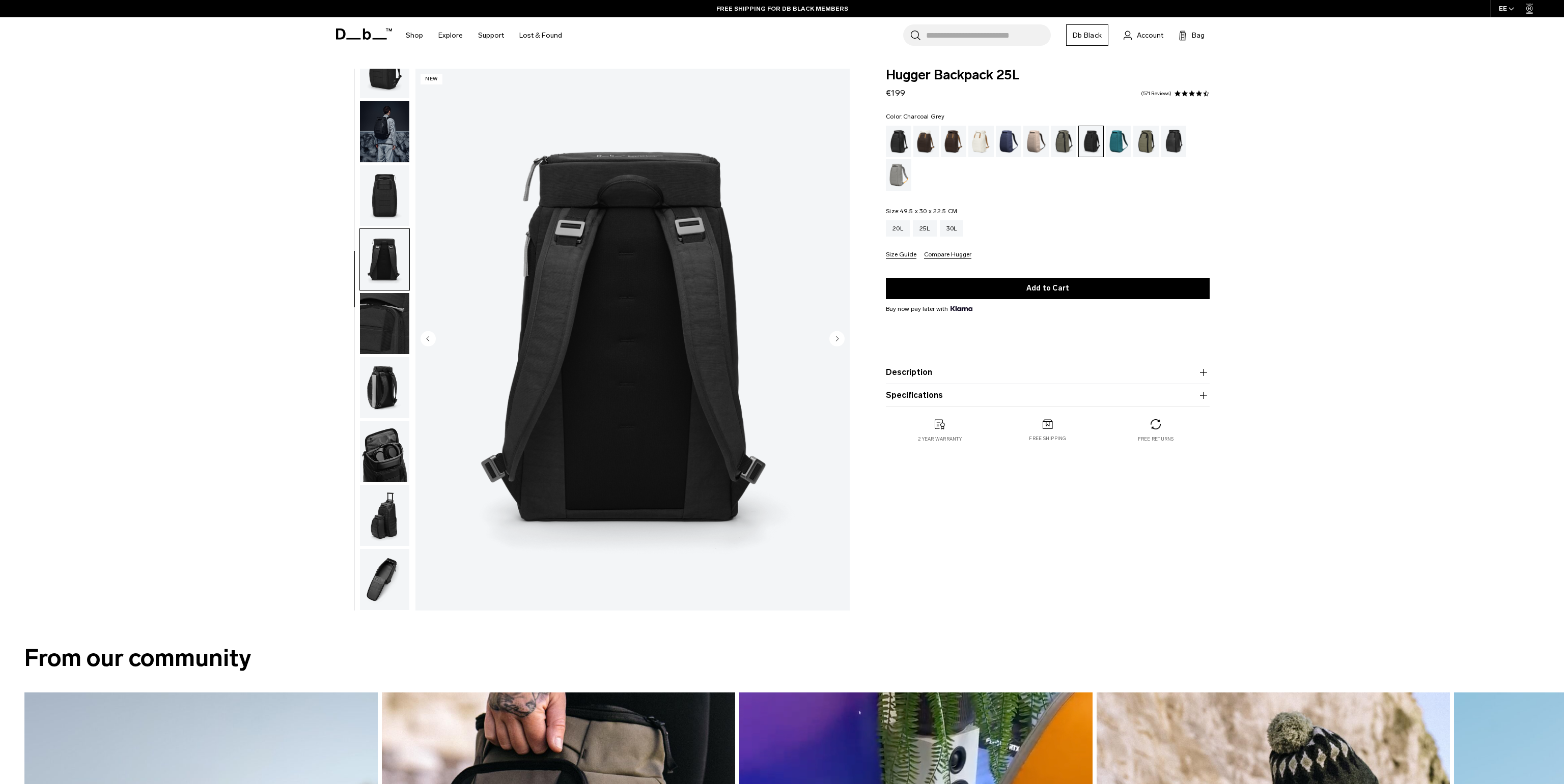
click at [377, 343] on img "button" at bounding box center [384, 323] width 49 height 61
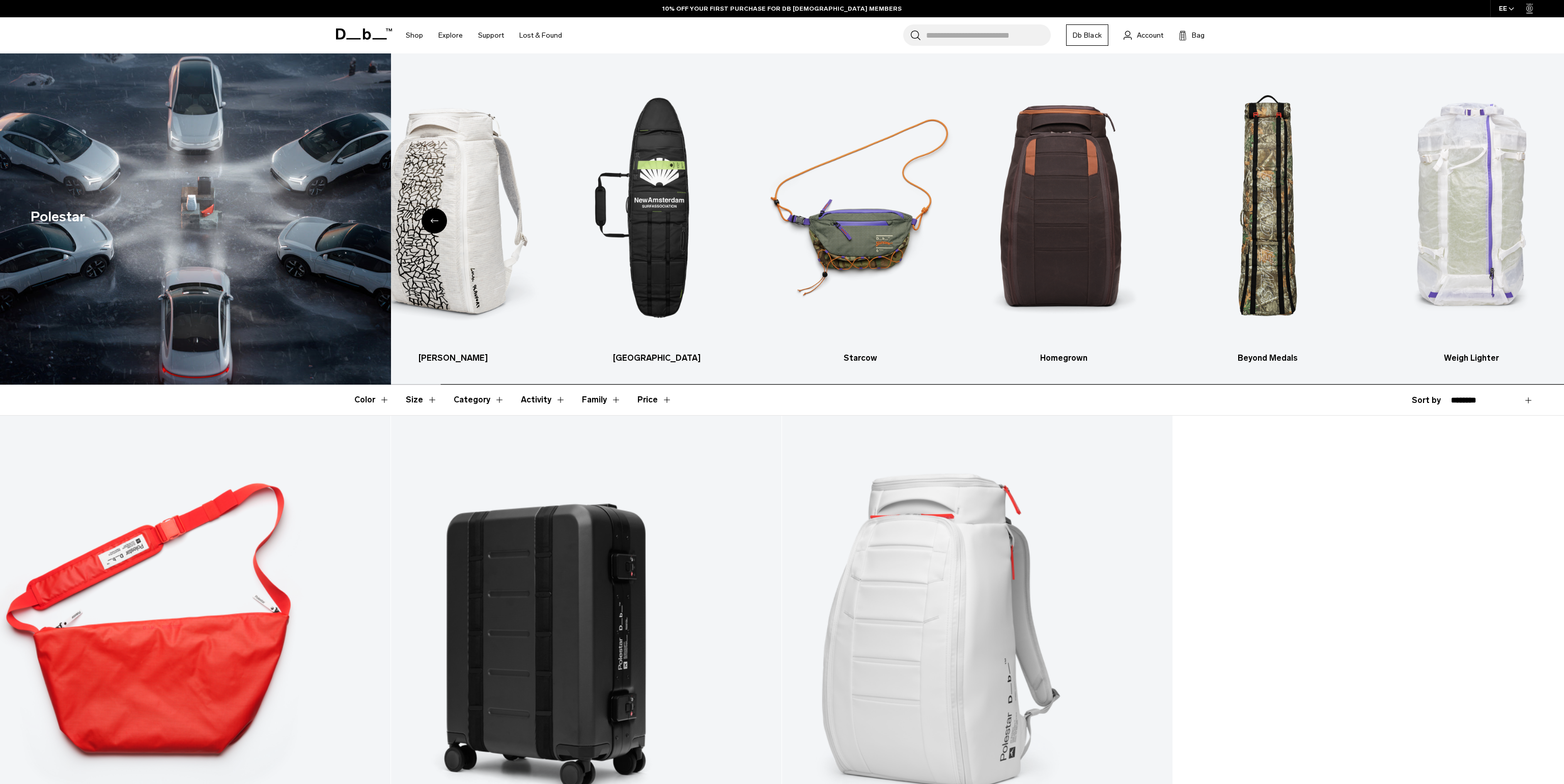
scroll to position [260, 0]
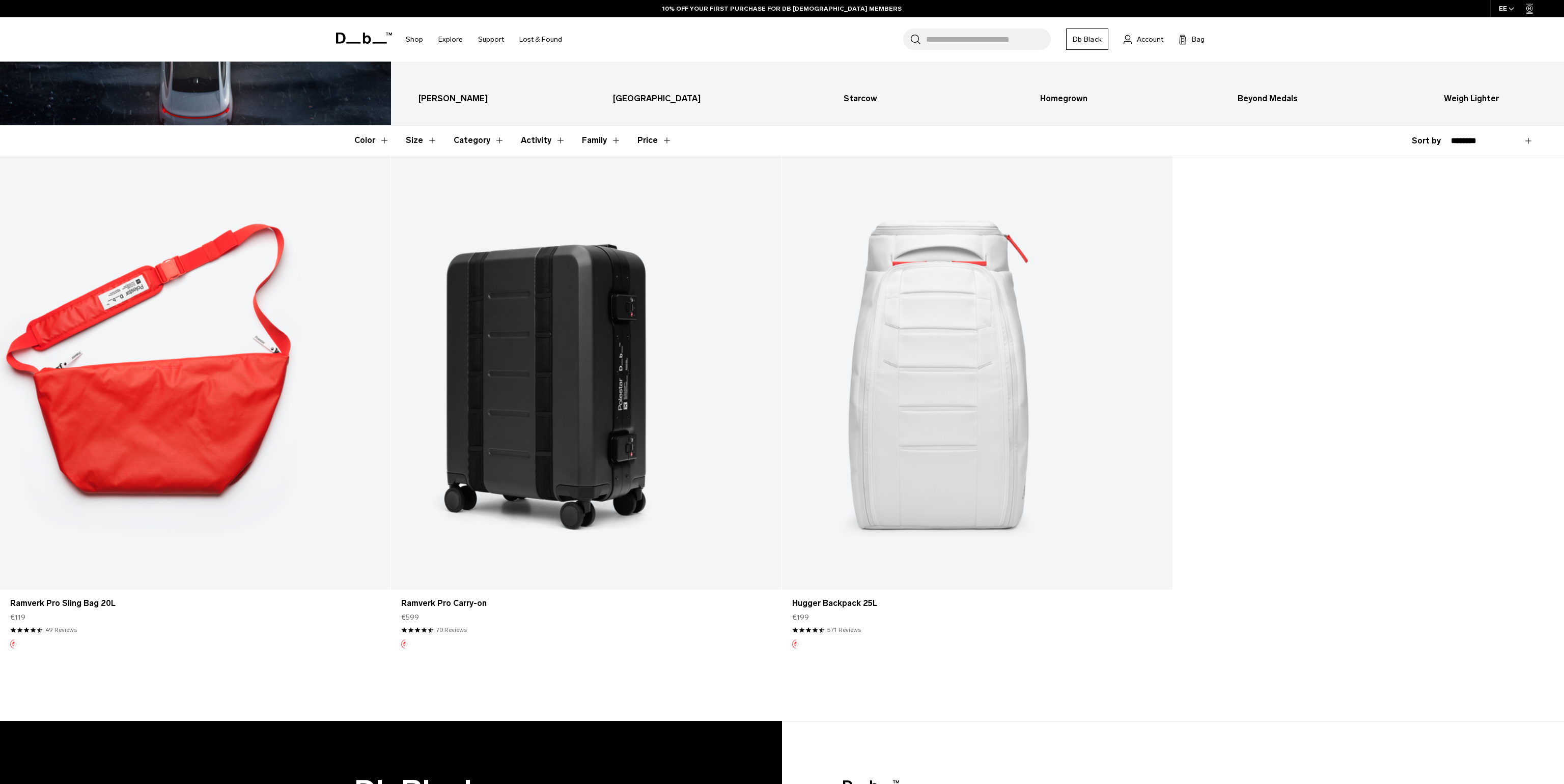
click at [957, 363] on link "Hugger Backpack 25L" at bounding box center [977, 373] width 390 height 433
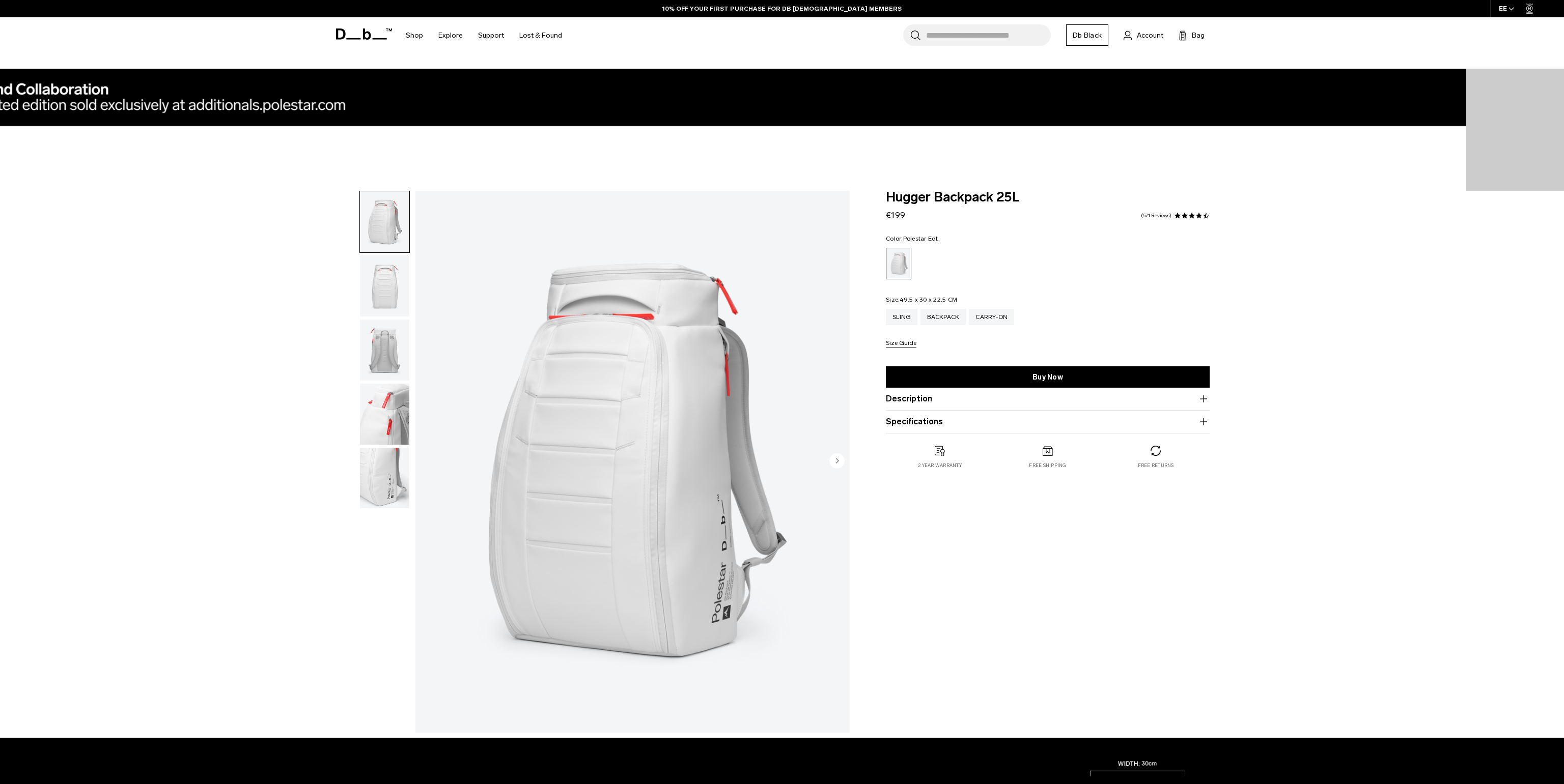
click at [539, 416] on img "1 / 5" at bounding box center [632, 461] width 434 height 542
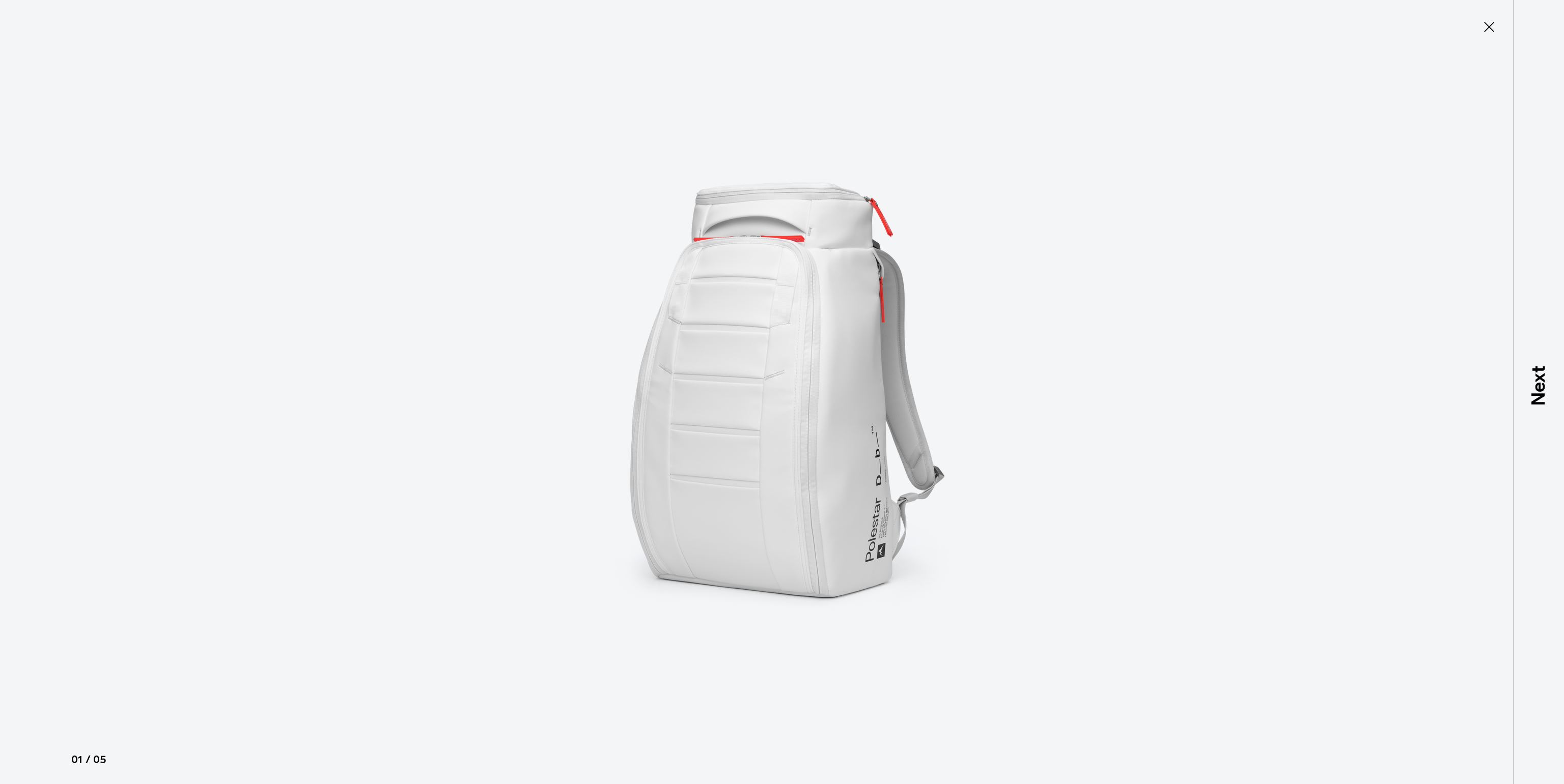
click at [540, 416] on div at bounding box center [782, 392] width 1564 height 784
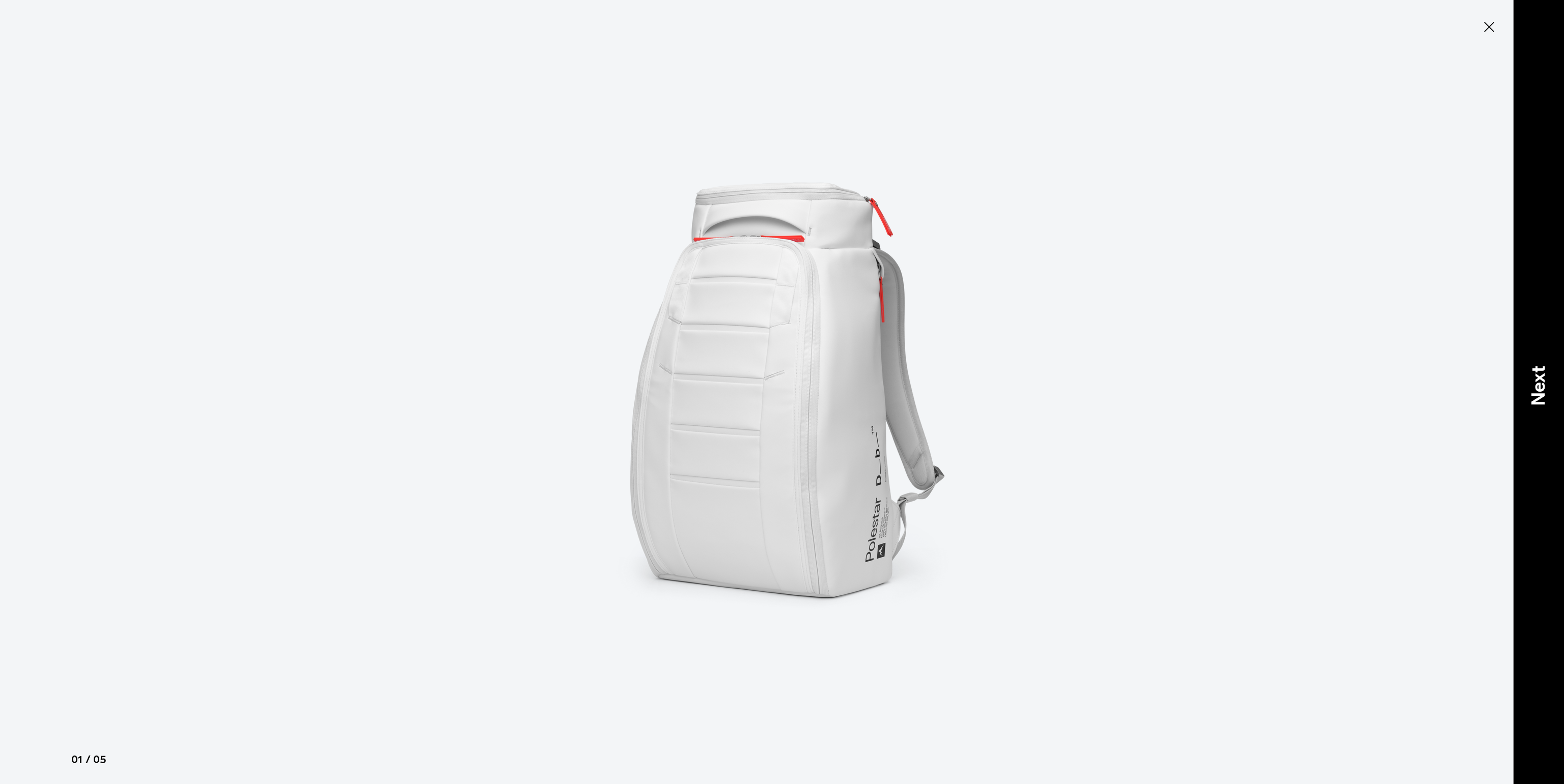
click at [1536, 399] on p "Next" at bounding box center [1538, 386] width 27 height 40
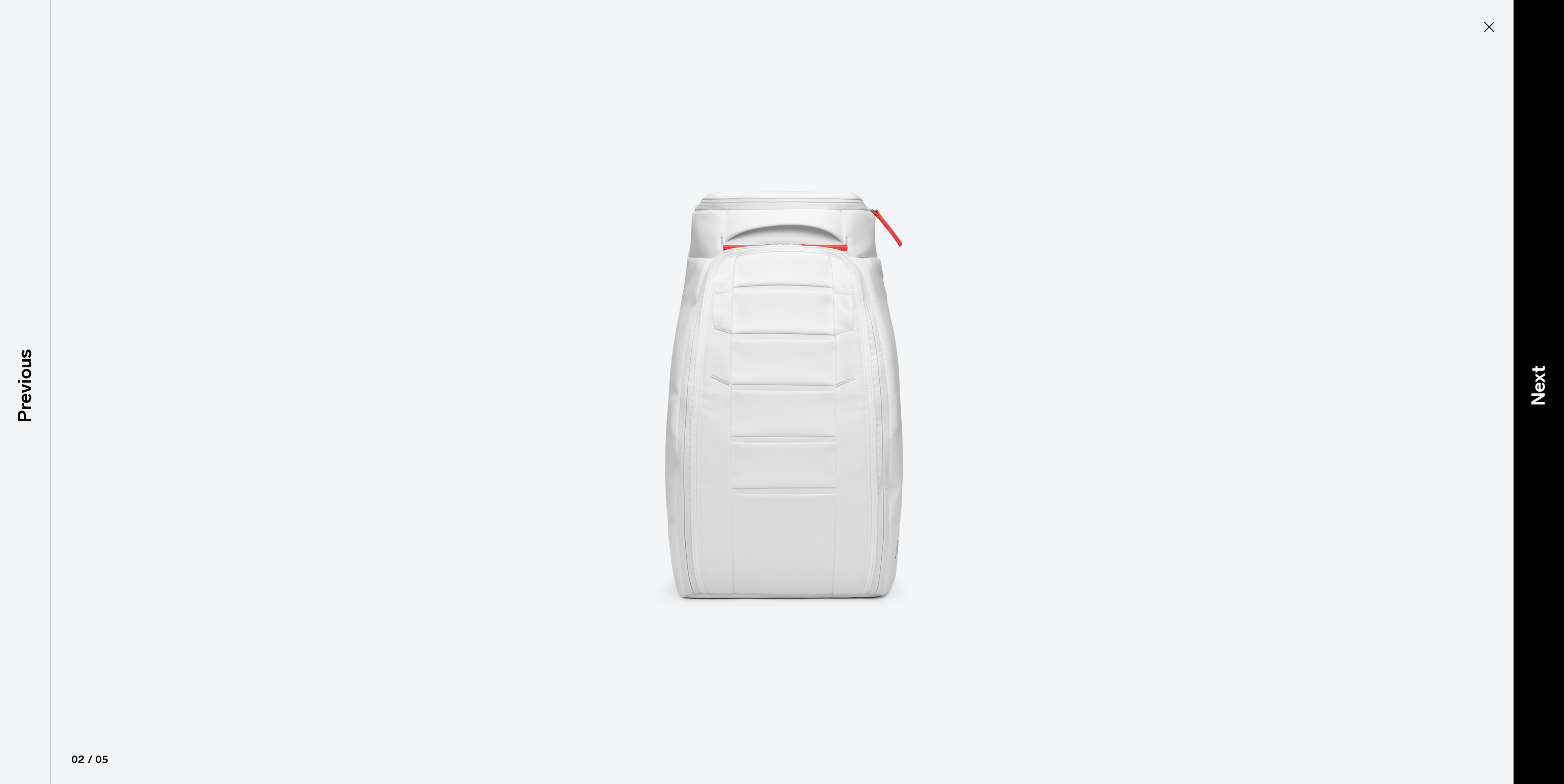
click at [1536, 399] on p "Next" at bounding box center [1538, 386] width 27 height 40
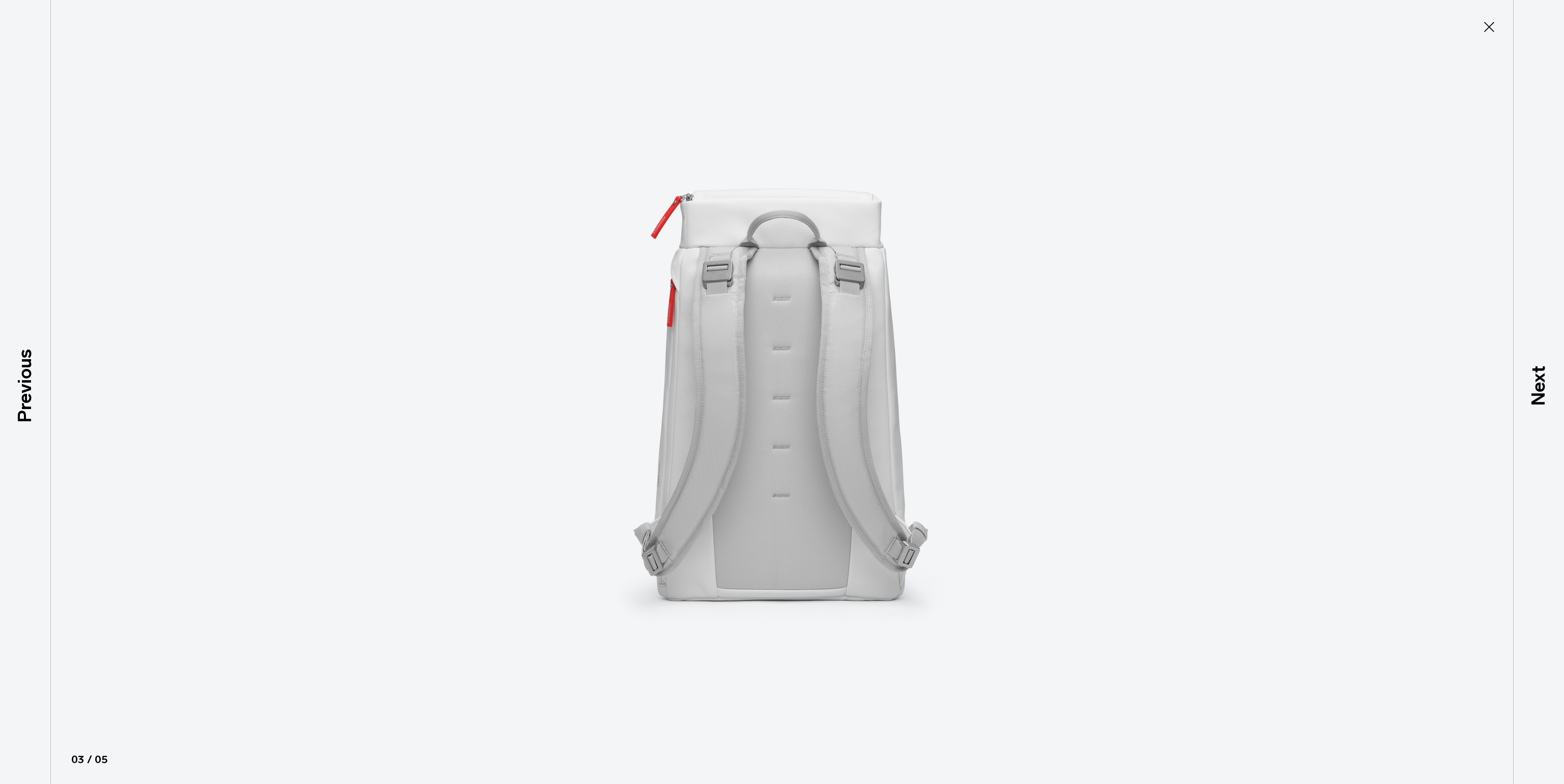
click at [873, 367] on img at bounding box center [782, 392] width 458 height 784
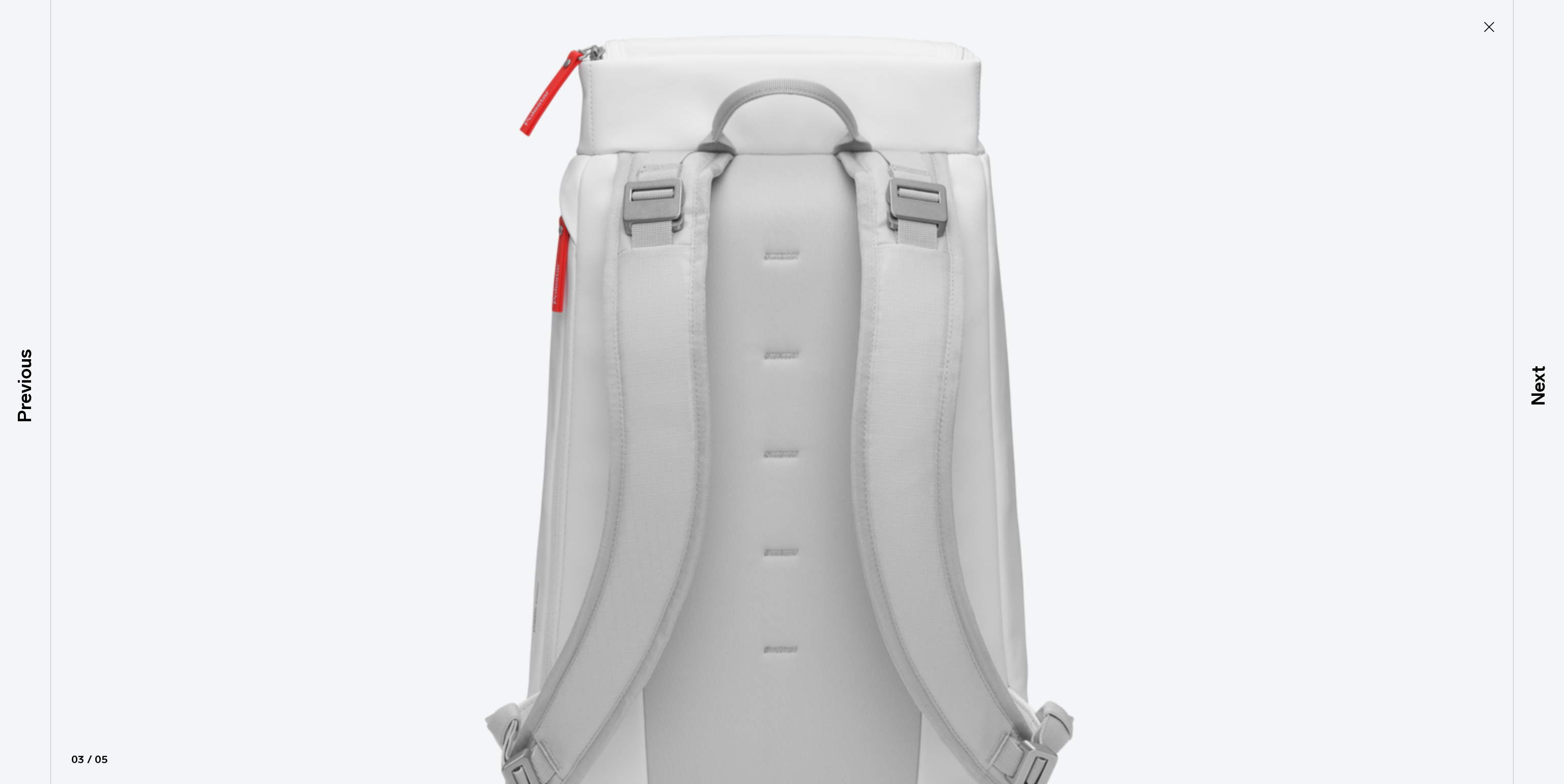
click at [873, 367] on img at bounding box center [781, 442] width 916 height 1568
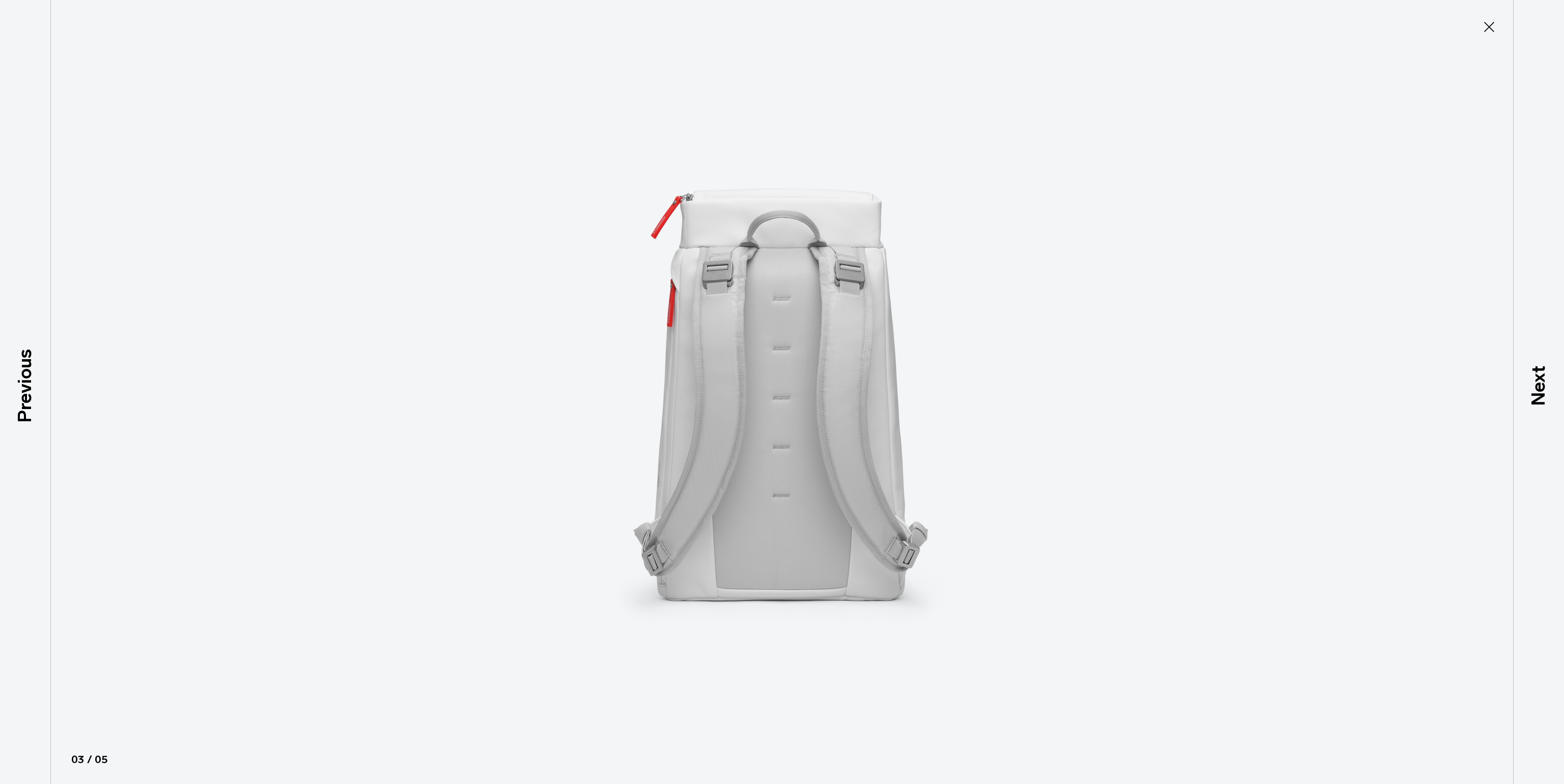
click at [873, 367] on img at bounding box center [782, 392] width 458 height 784
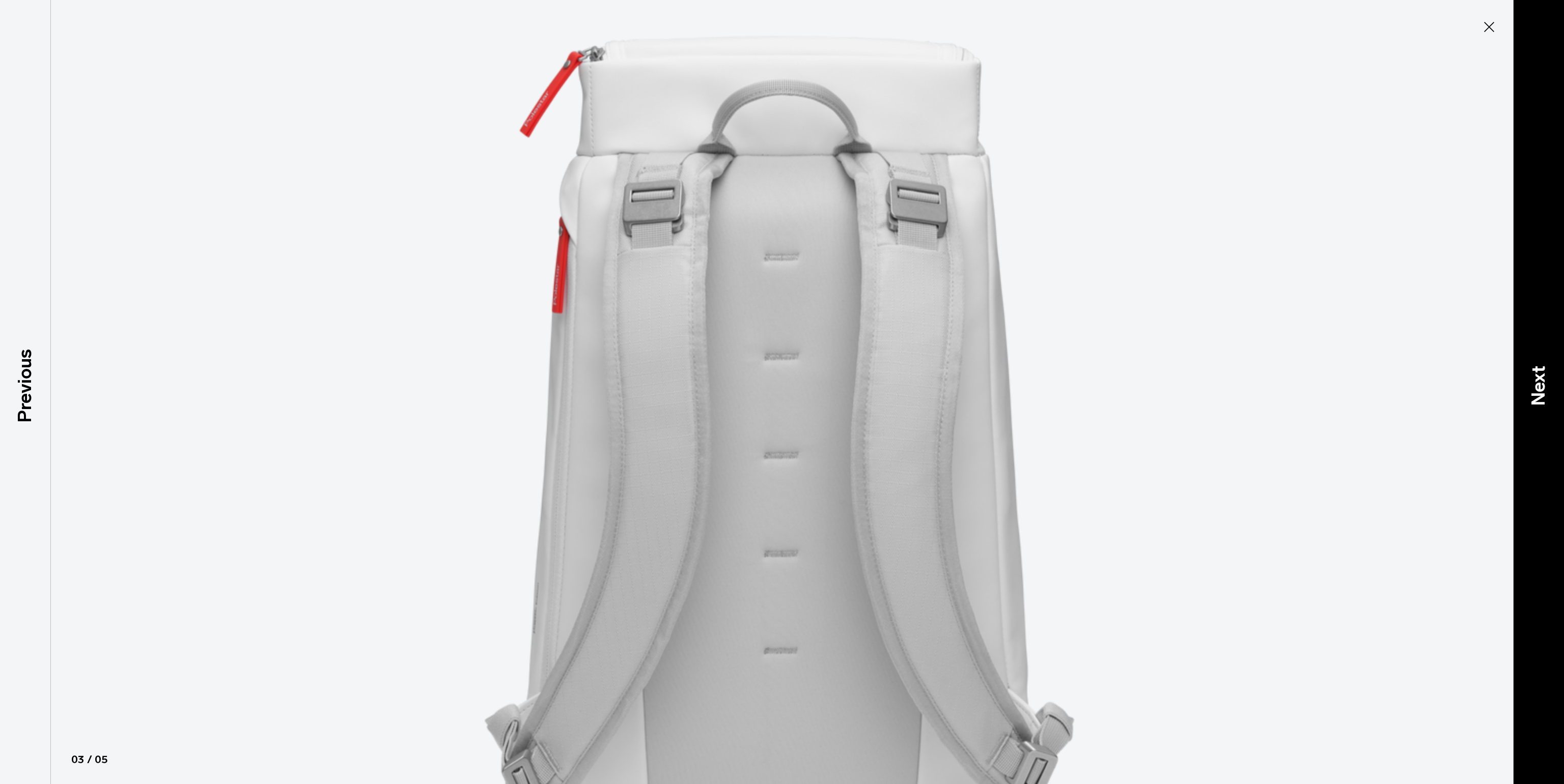
click at [1546, 384] on p "Next" at bounding box center [1538, 386] width 27 height 40
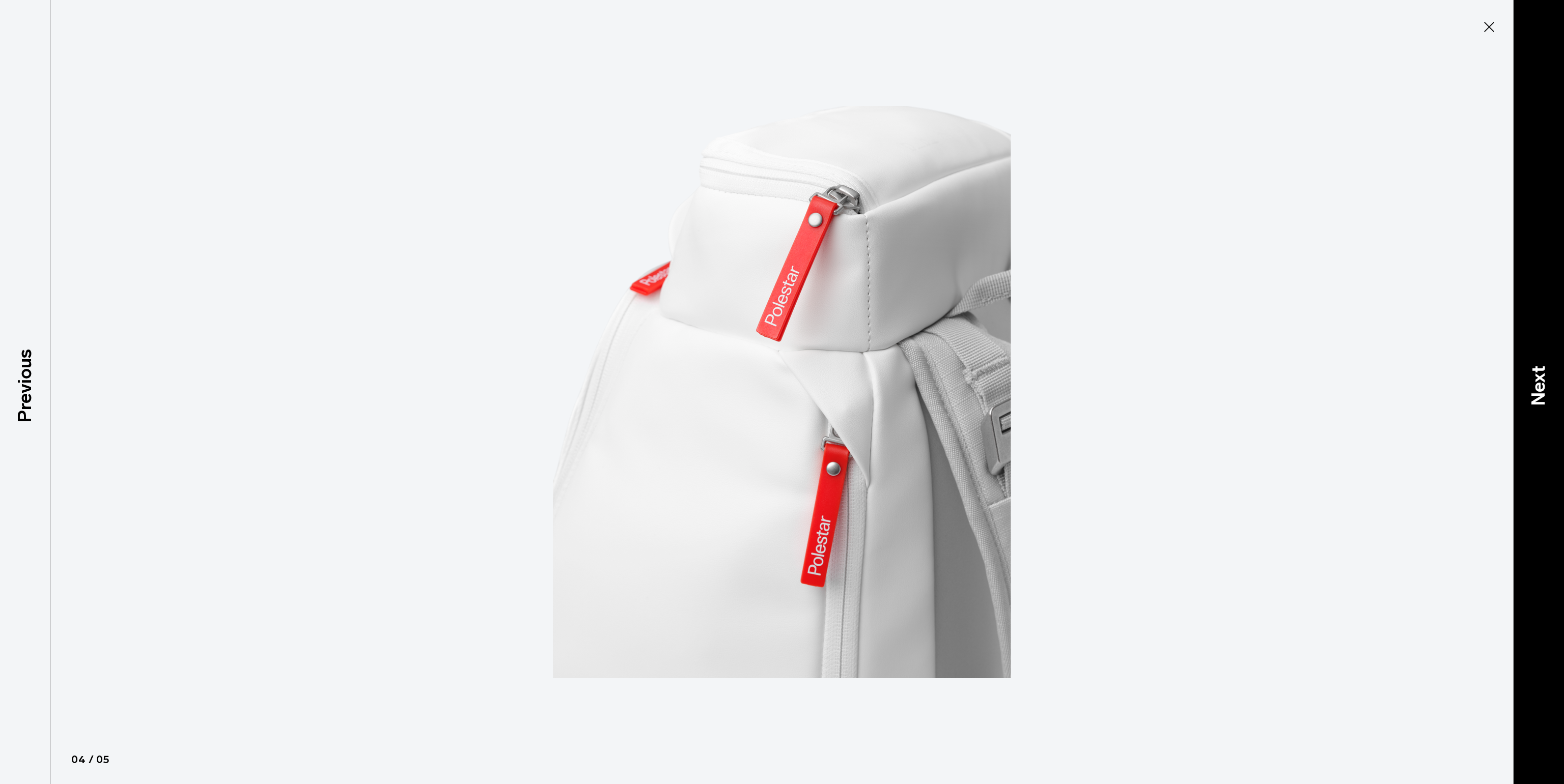
click at [1546, 384] on p "Next" at bounding box center [1538, 386] width 27 height 40
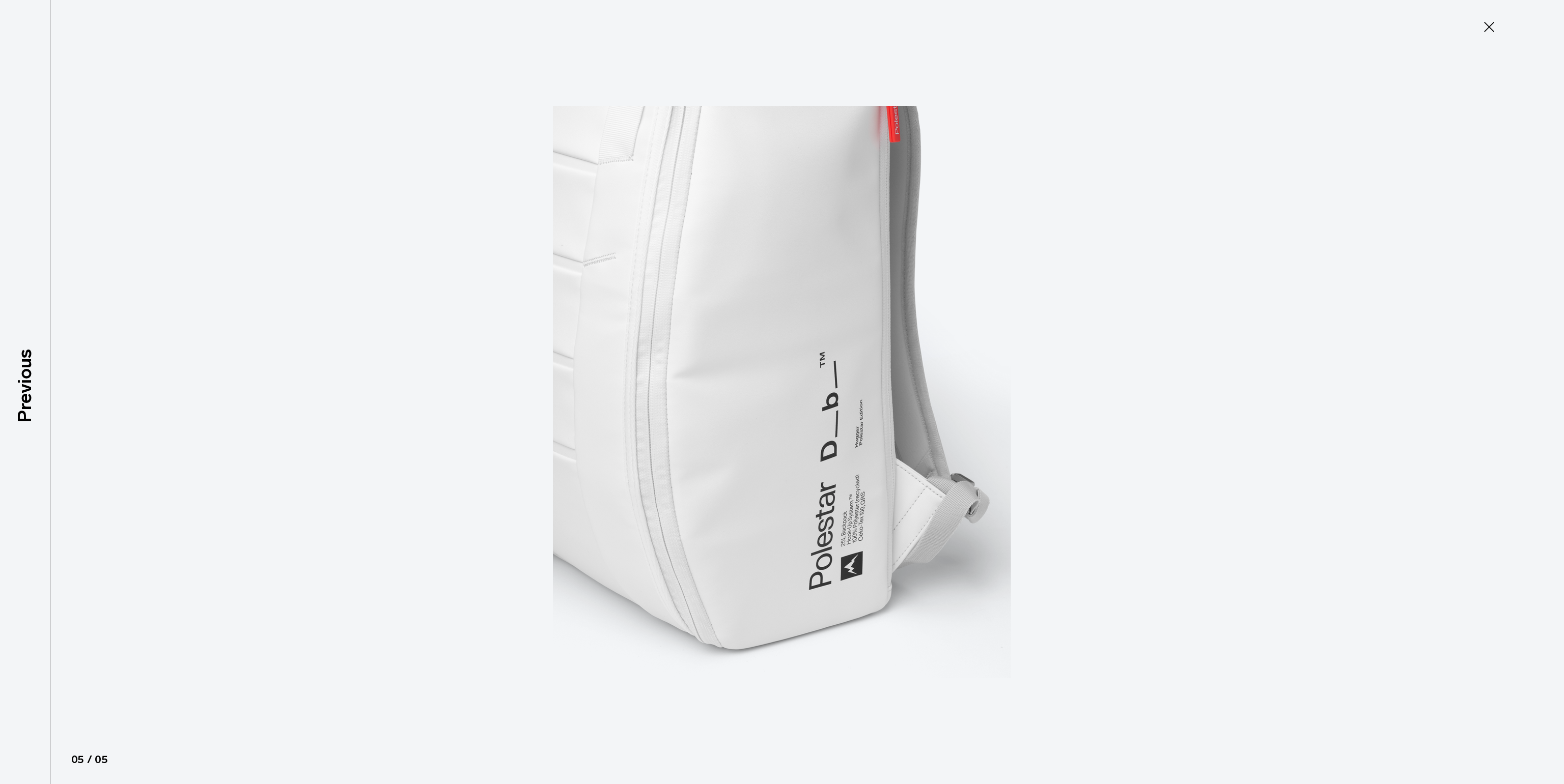
click at [1546, 384] on div at bounding box center [782, 392] width 1564 height 784
click at [1491, 27] on icon at bounding box center [1489, 27] width 16 height 16
